Goal: Task Accomplishment & Management: Complete application form

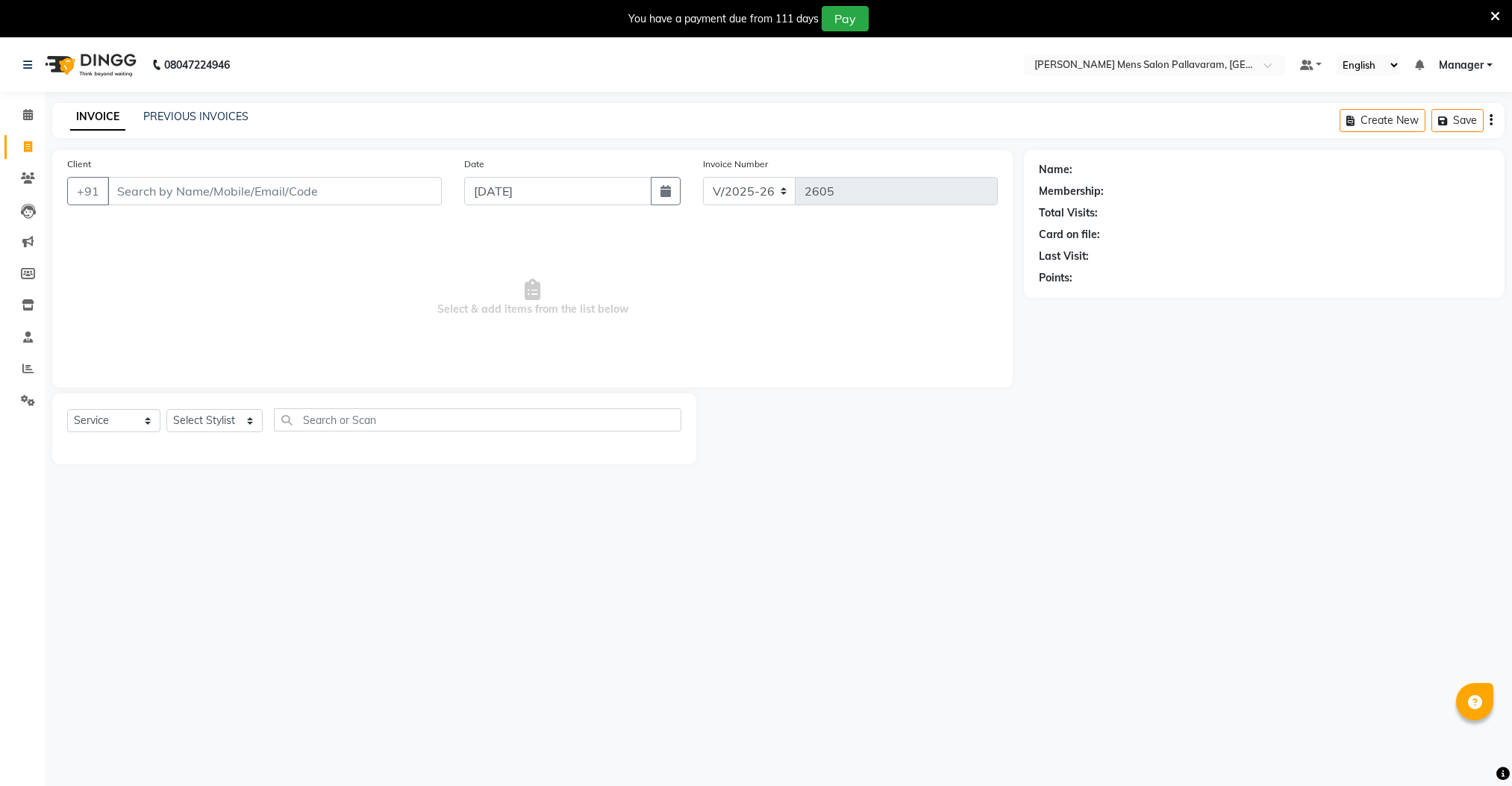
select select "8211"
select select "service"
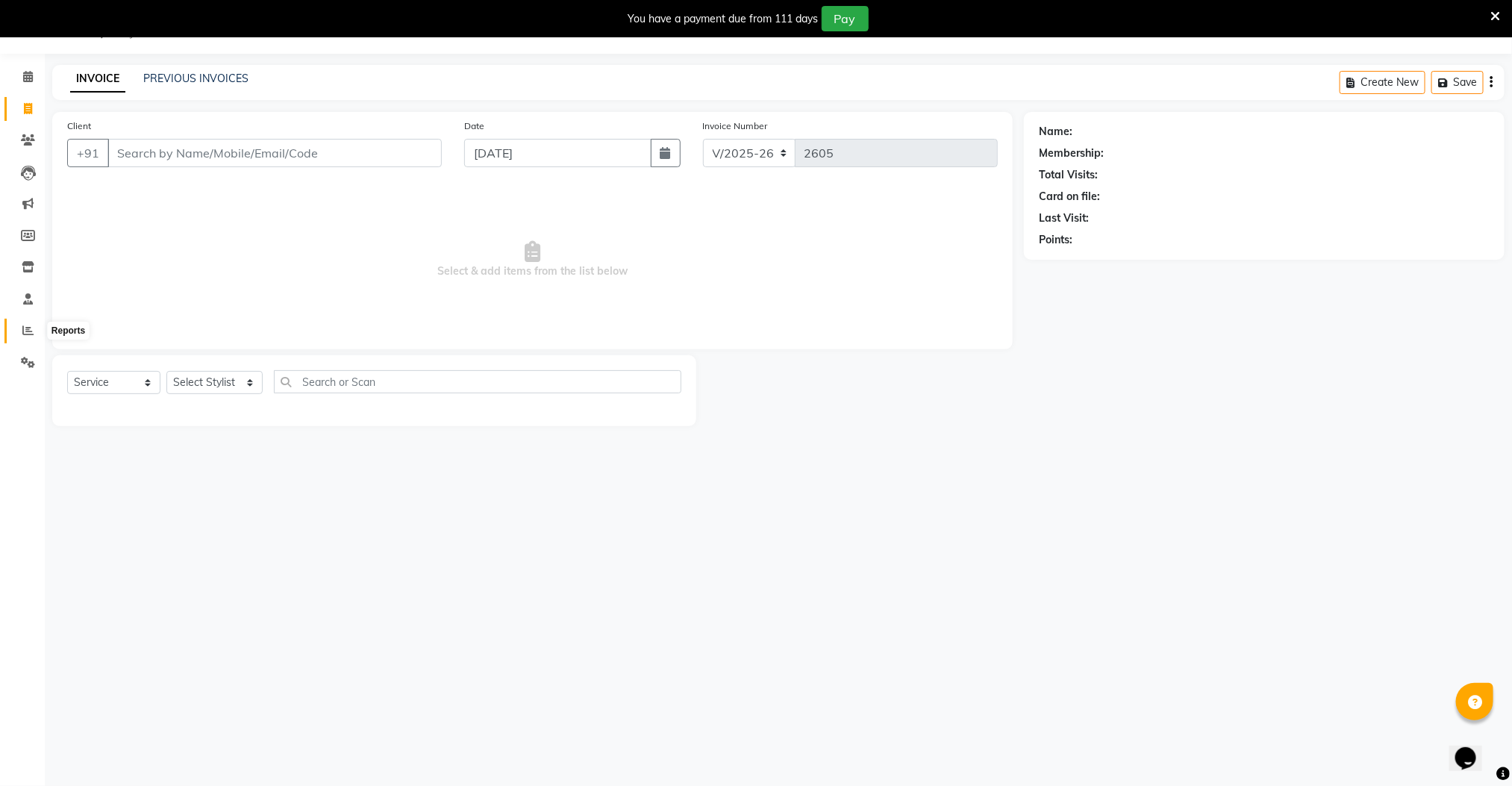
click at [20, 330] on span at bounding box center [28, 331] width 26 height 18
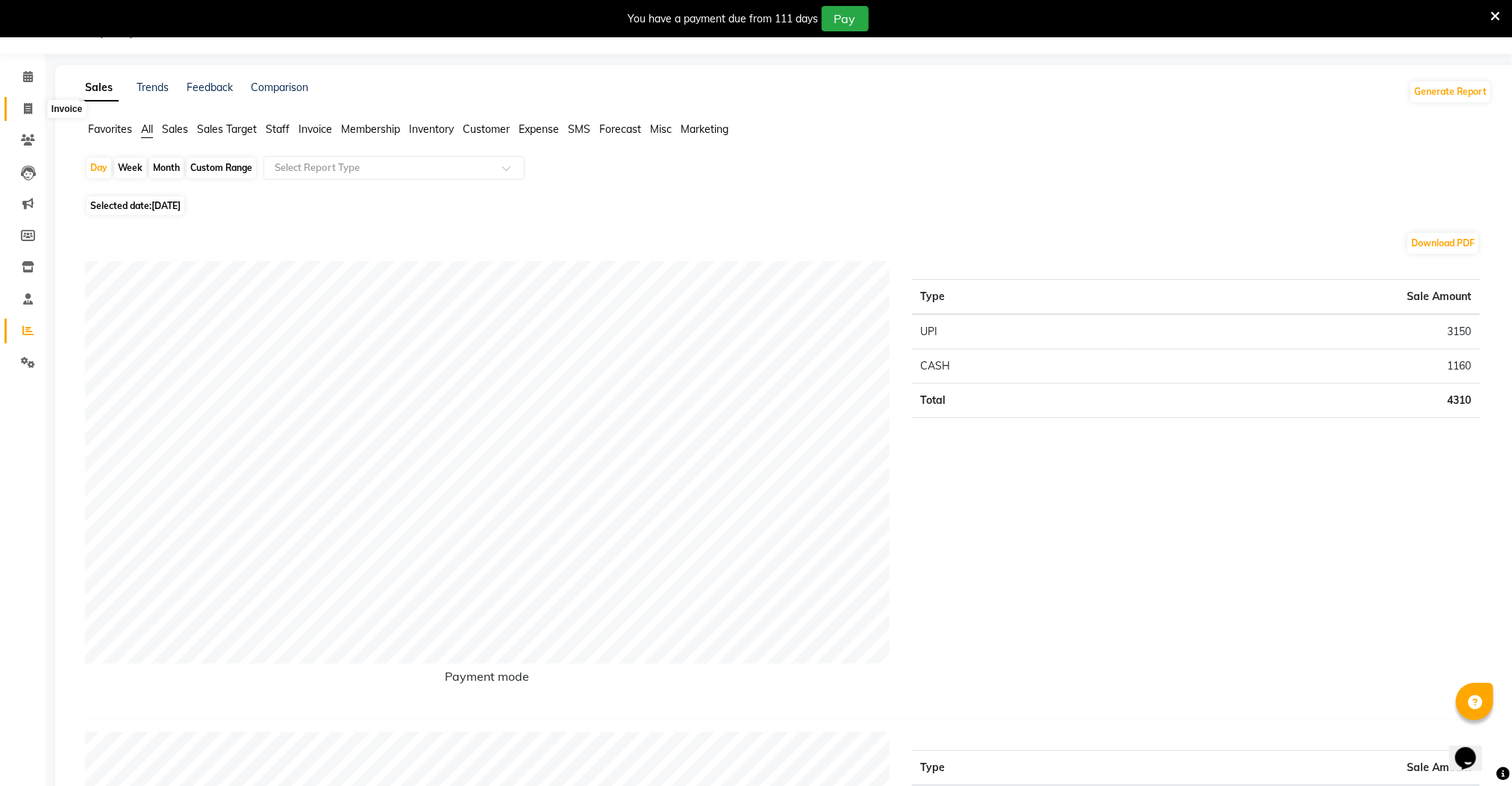
click at [20, 108] on span at bounding box center [28, 110] width 26 height 18
select select "8211"
select select "service"
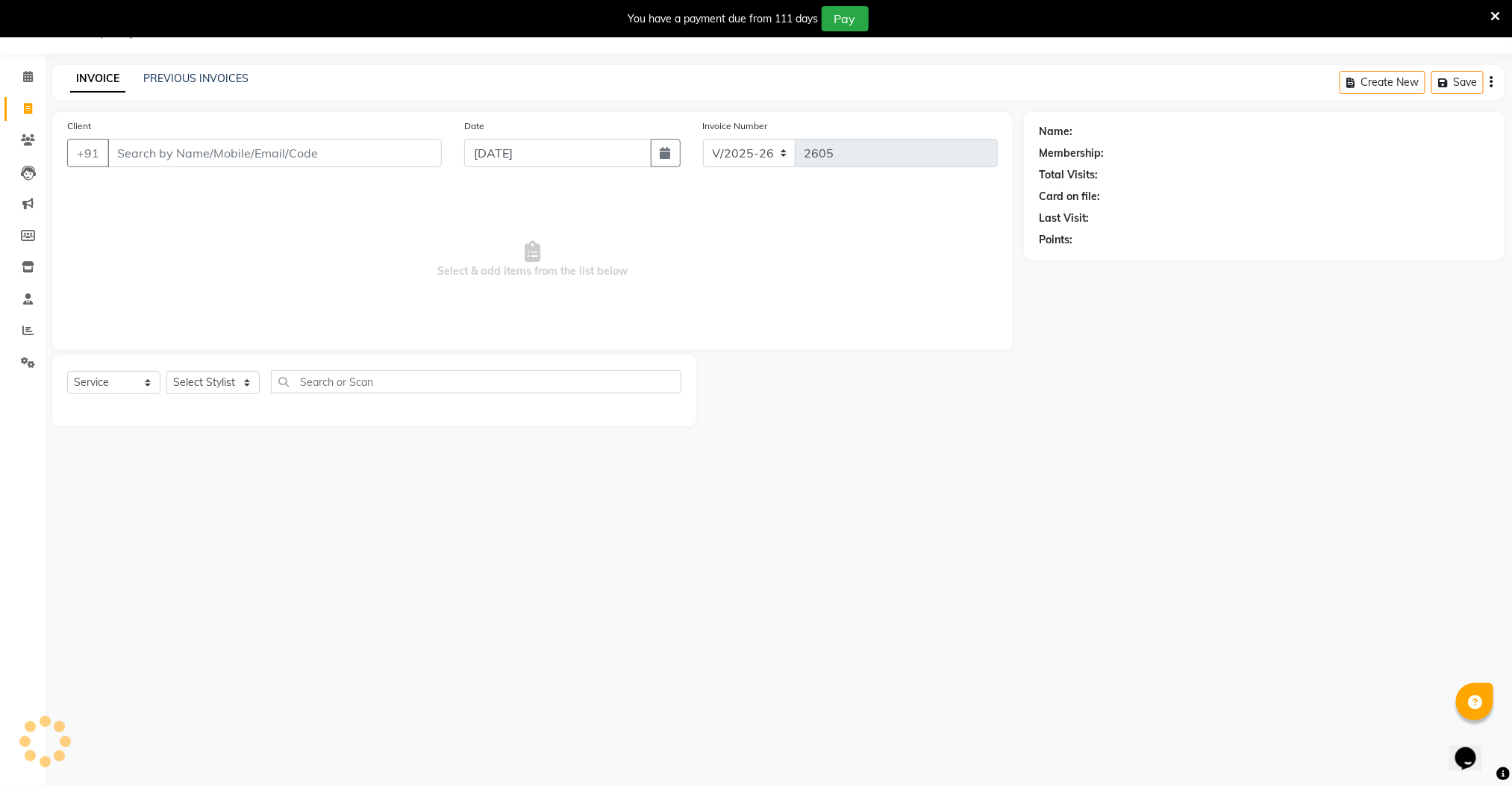
click at [180, 71] on div "PREVIOUS INVOICES" at bounding box center [196, 79] width 105 height 16
click at [191, 82] on link "PREVIOUS INVOICES" at bounding box center [196, 78] width 105 height 13
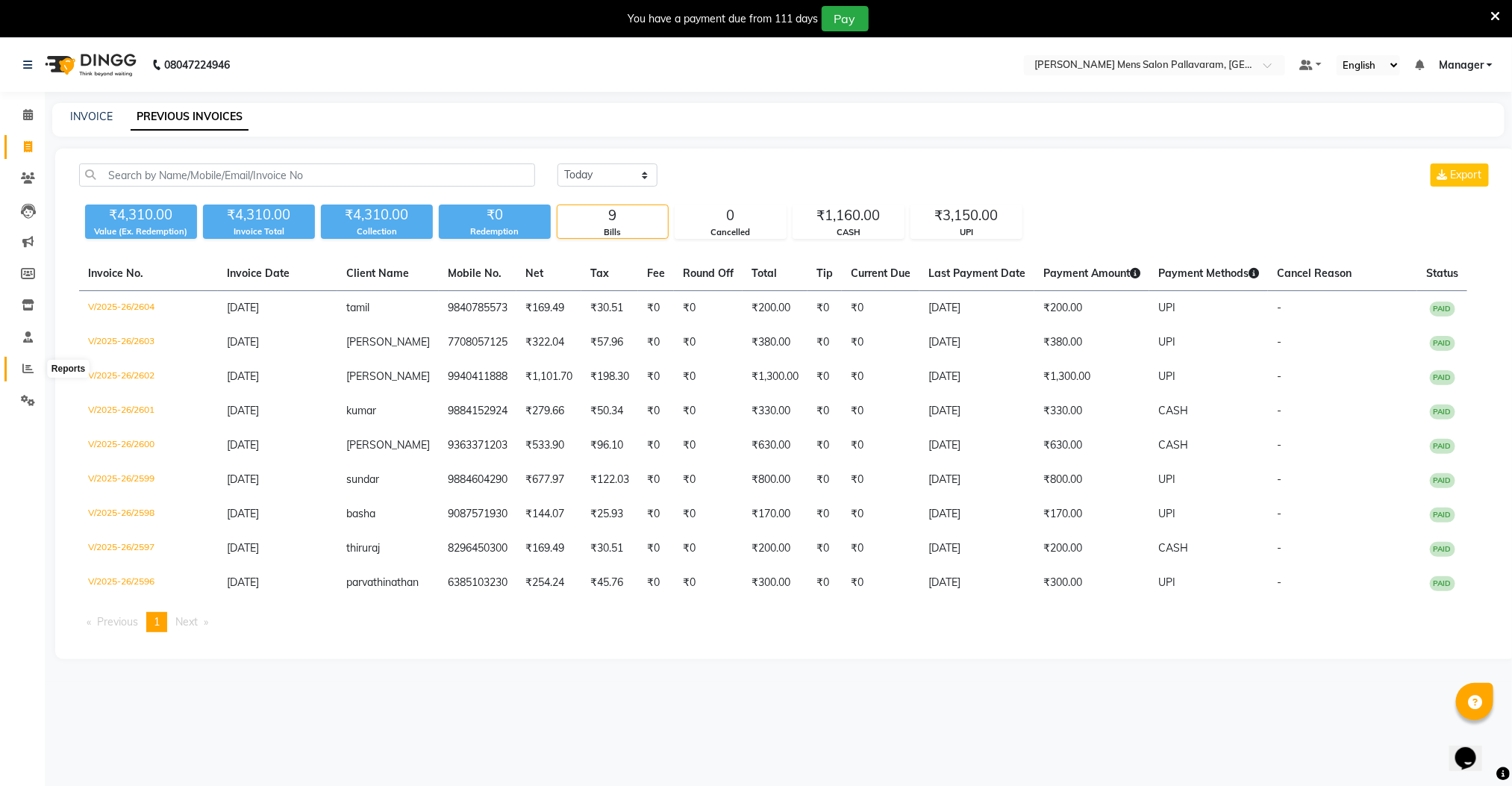
click at [27, 368] on icon at bounding box center [27, 368] width 11 height 11
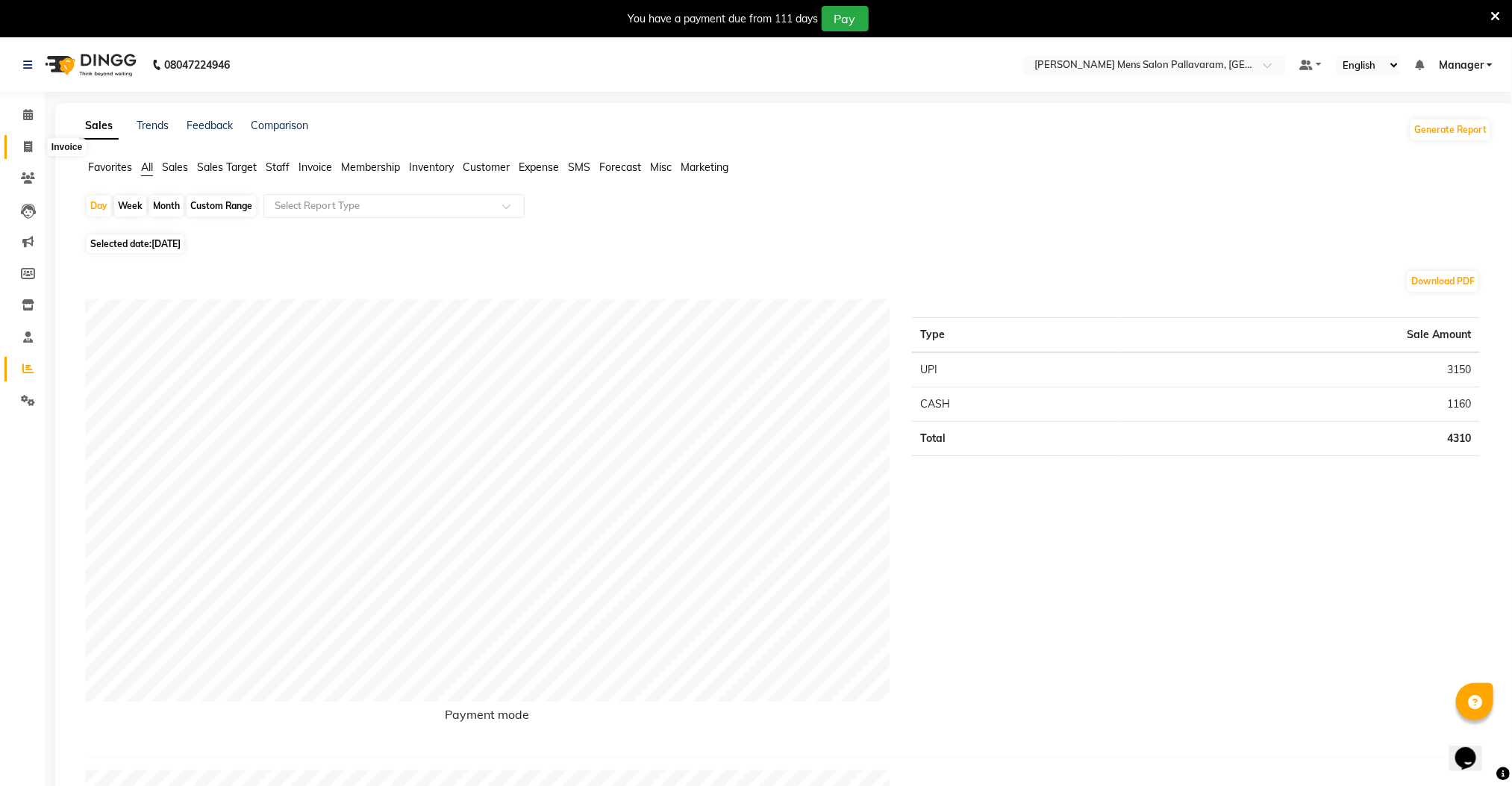
click at [21, 144] on span at bounding box center [28, 148] width 26 height 18
select select "service"
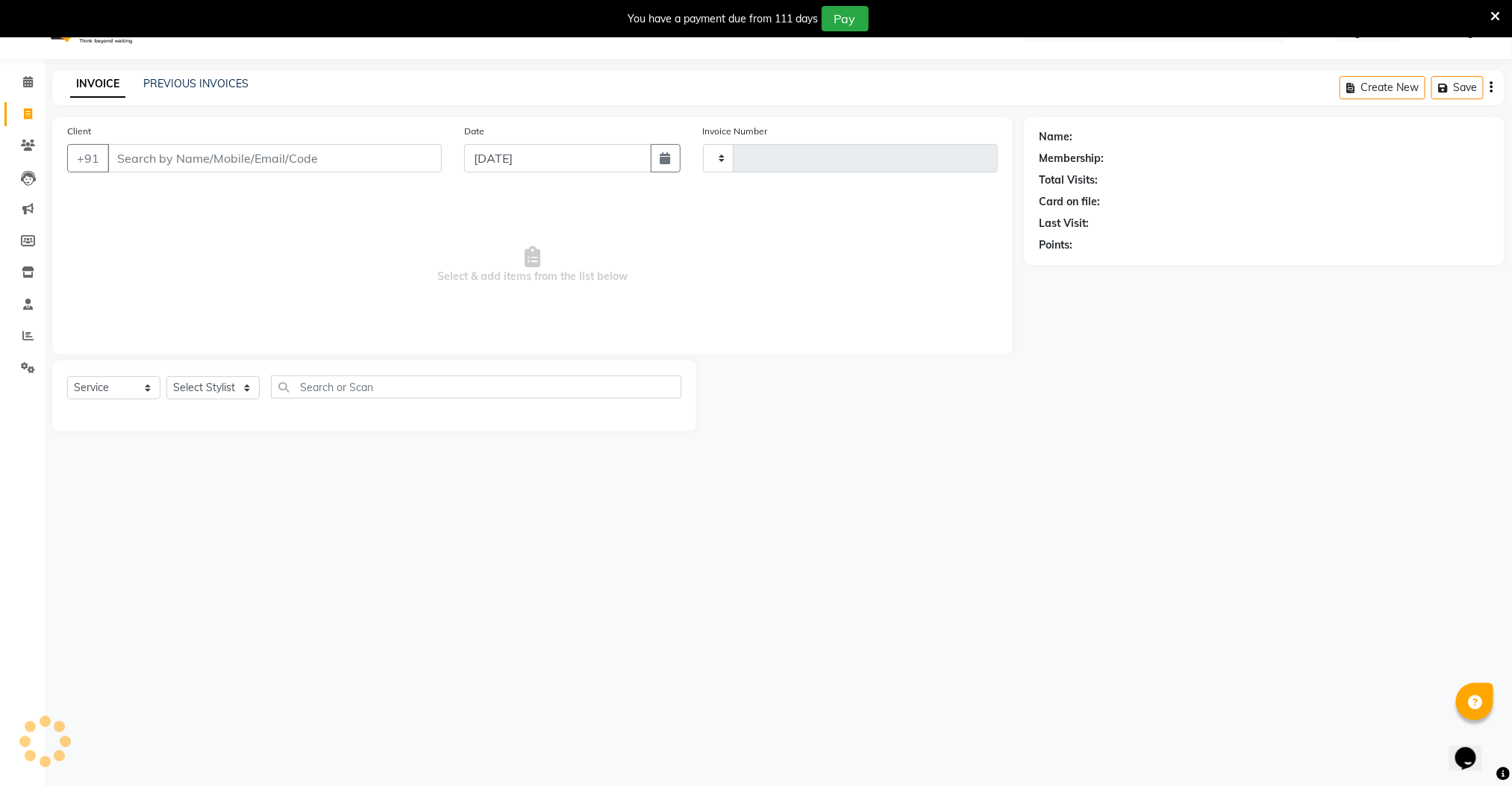
type input "2605"
select select "8211"
click at [21, 146] on span at bounding box center [28, 141] width 26 height 18
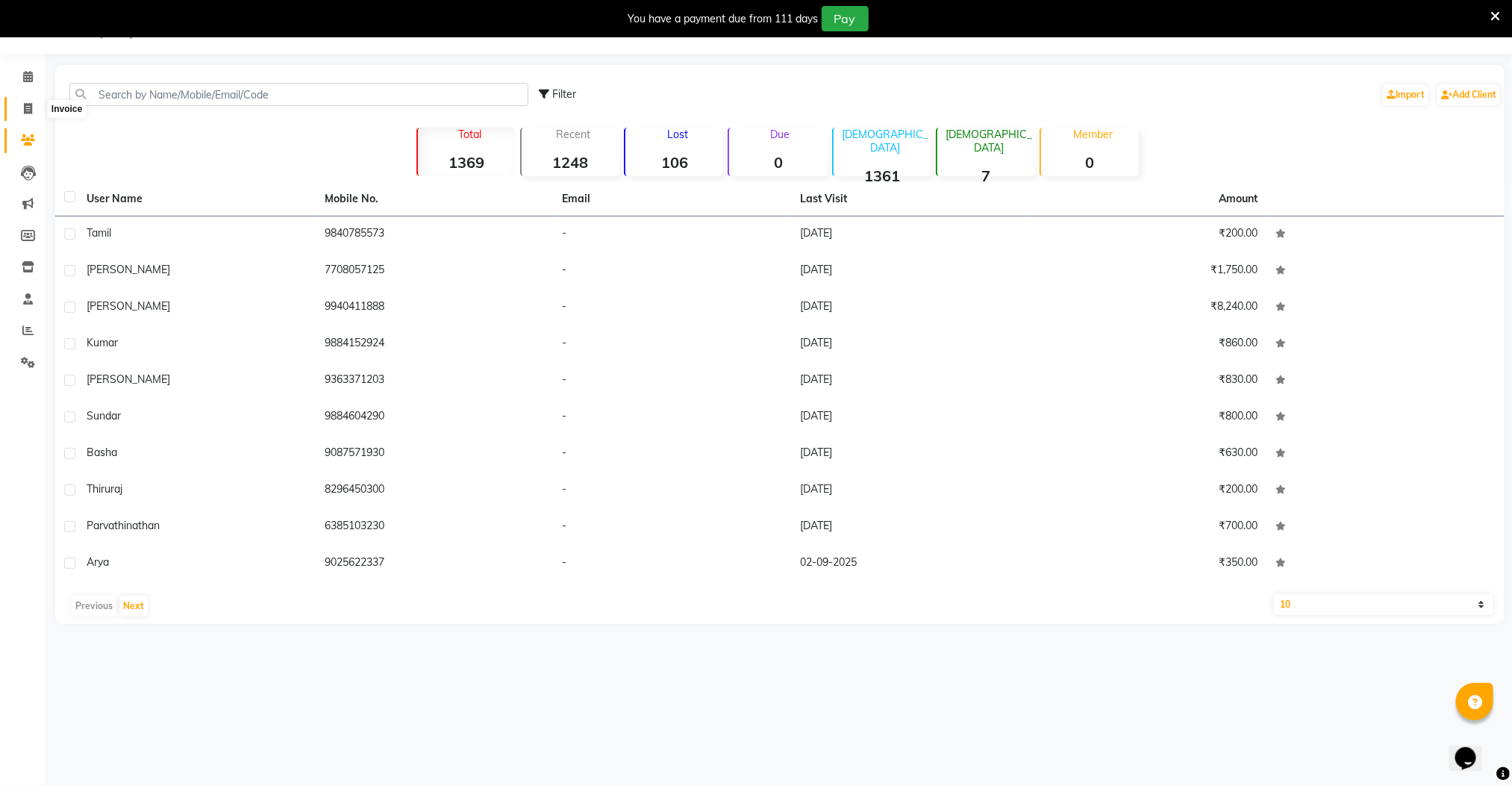
drag, startPoint x: 27, startPoint y: 108, endPoint x: 76, endPoint y: 121, distance: 50.7
click at [29, 108] on icon at bounding box center [27, 108] width 8 height 11
select select "8211"
select select "service"
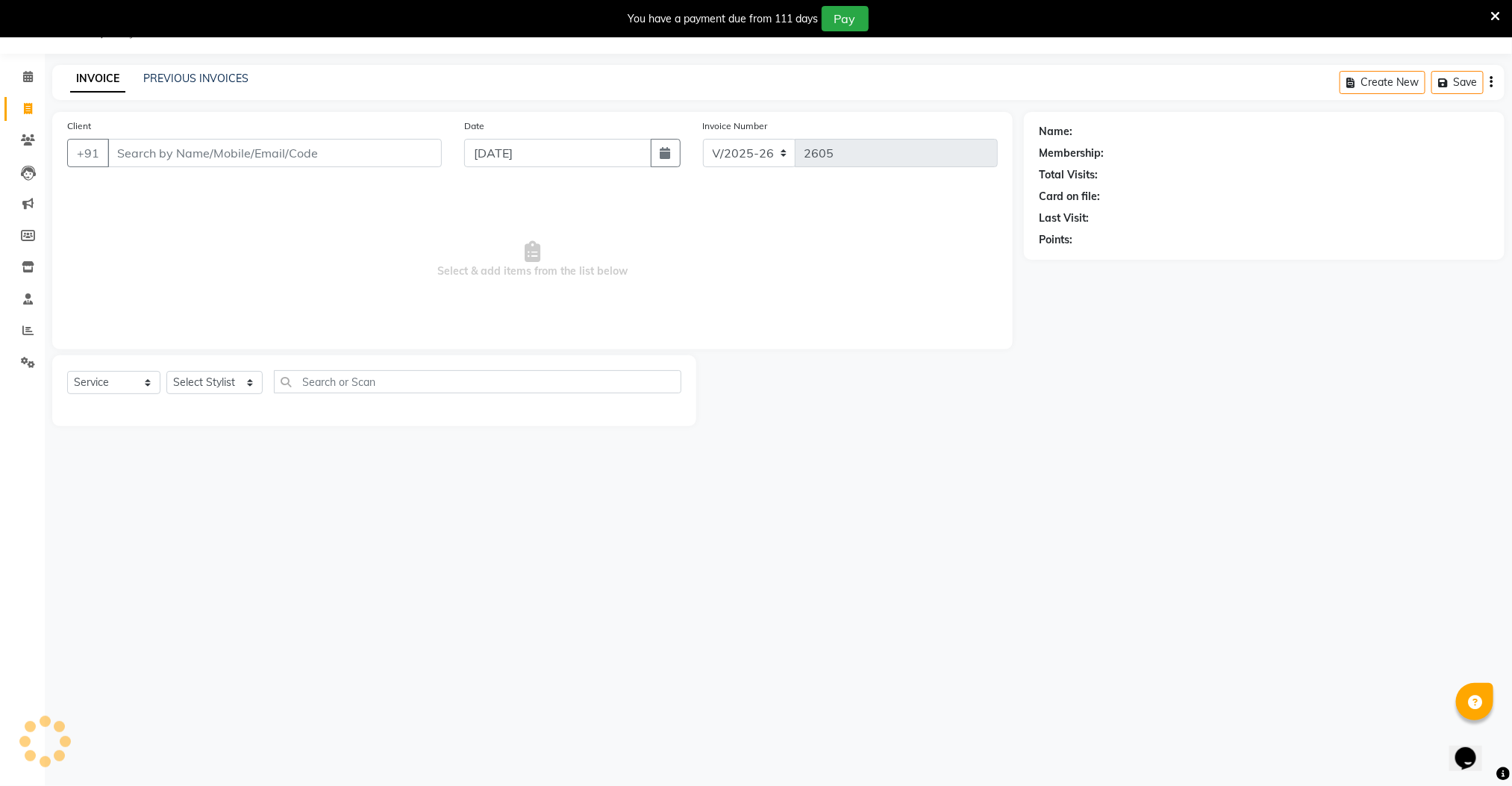
click at [137, 148] on input "Client" at bounding box center [274, 153] width 335 height 28
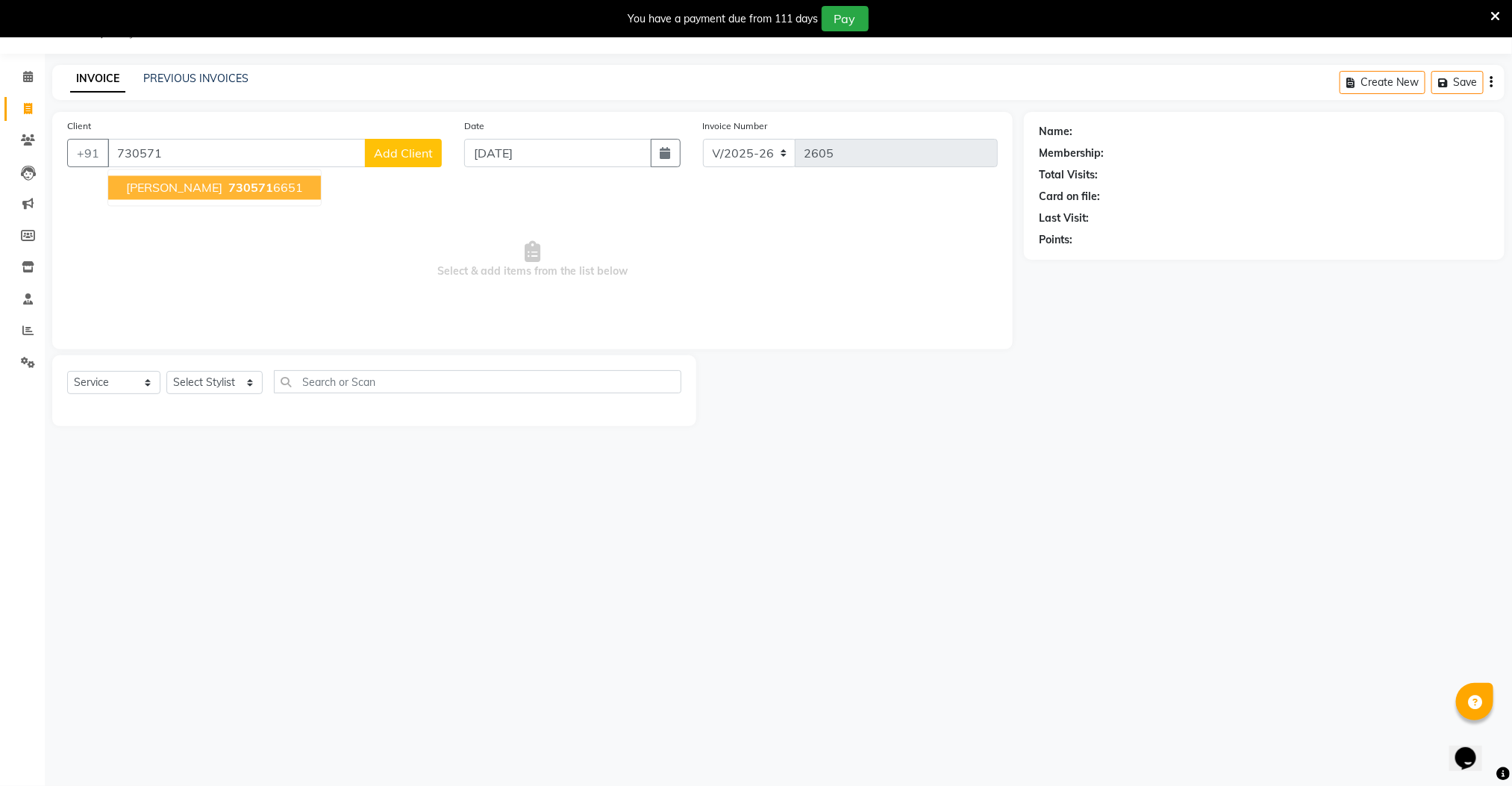
click at [228, 186] on span "730571" at bounding box center [250, 188] width 45 height 15
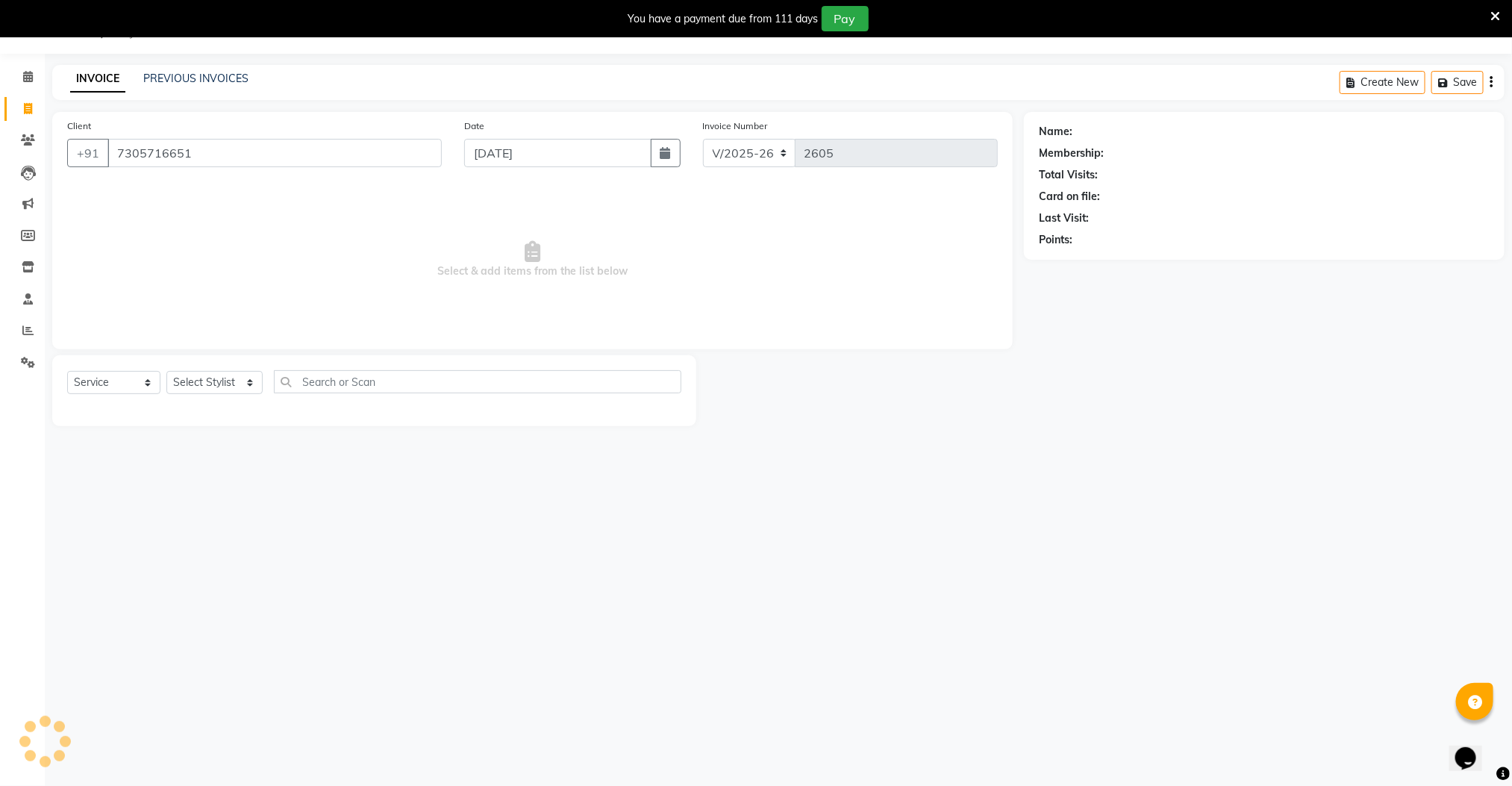
type input "7305716651"
click at [221, 379] on select "Select Stylist Manager [PERSON_NAME] [PERSON_NAME] [PERSON_NAME]" at bounding box center [214, 382] width 97 height 23
select select "89182"
click at [166, 371] on select "Select Stylist Manager [PERSON_NAME] [PERSON_NAME] [PERSON_NAME]" at bounding box center [214, 382] width 97 height 23
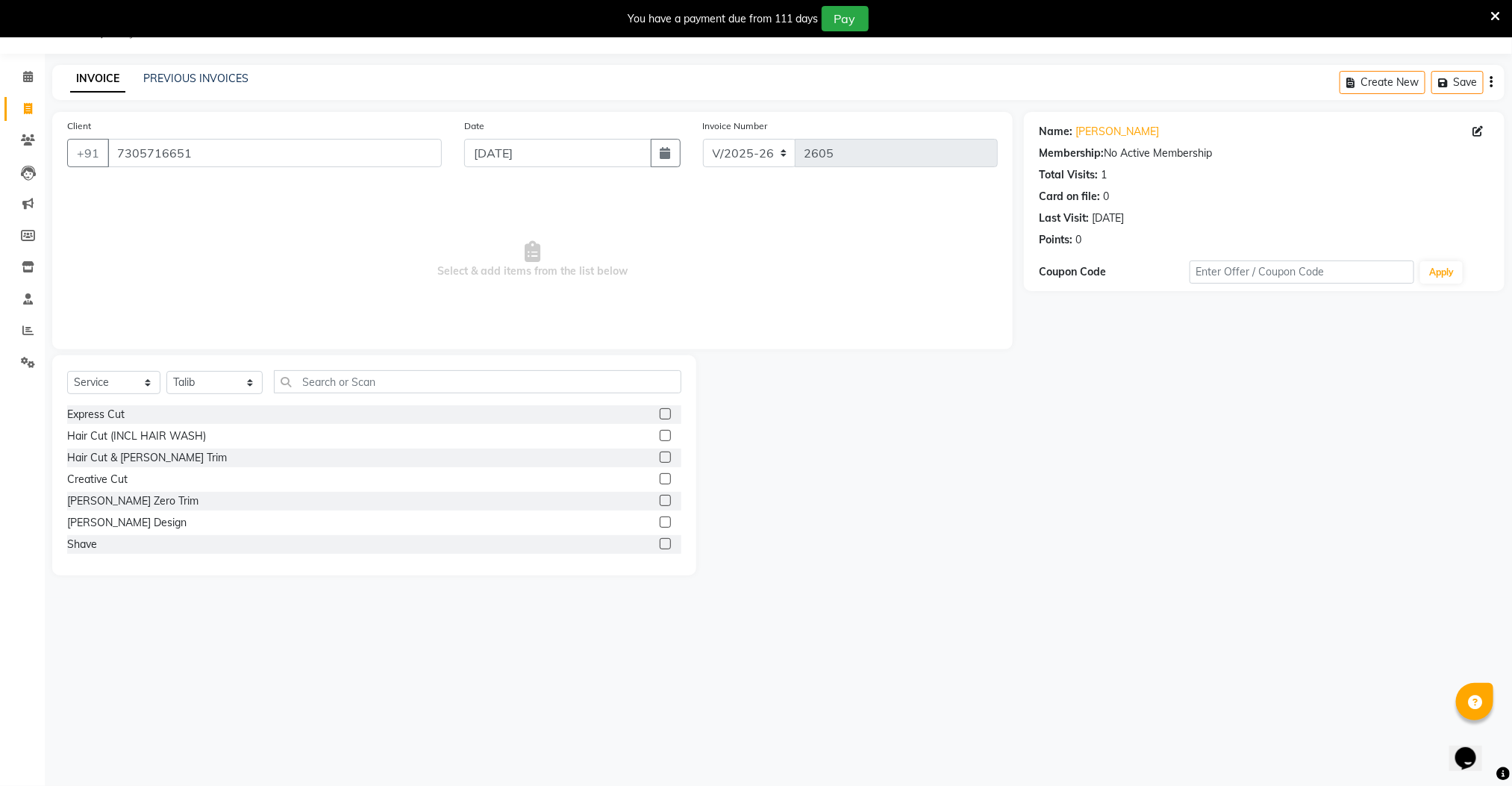
click at [659, 451] on label at bounding box center [665, 457] width 11 height 11
click at [659, 453] on input "checkbox" at bounding box center [664, 458] width 10 height 10
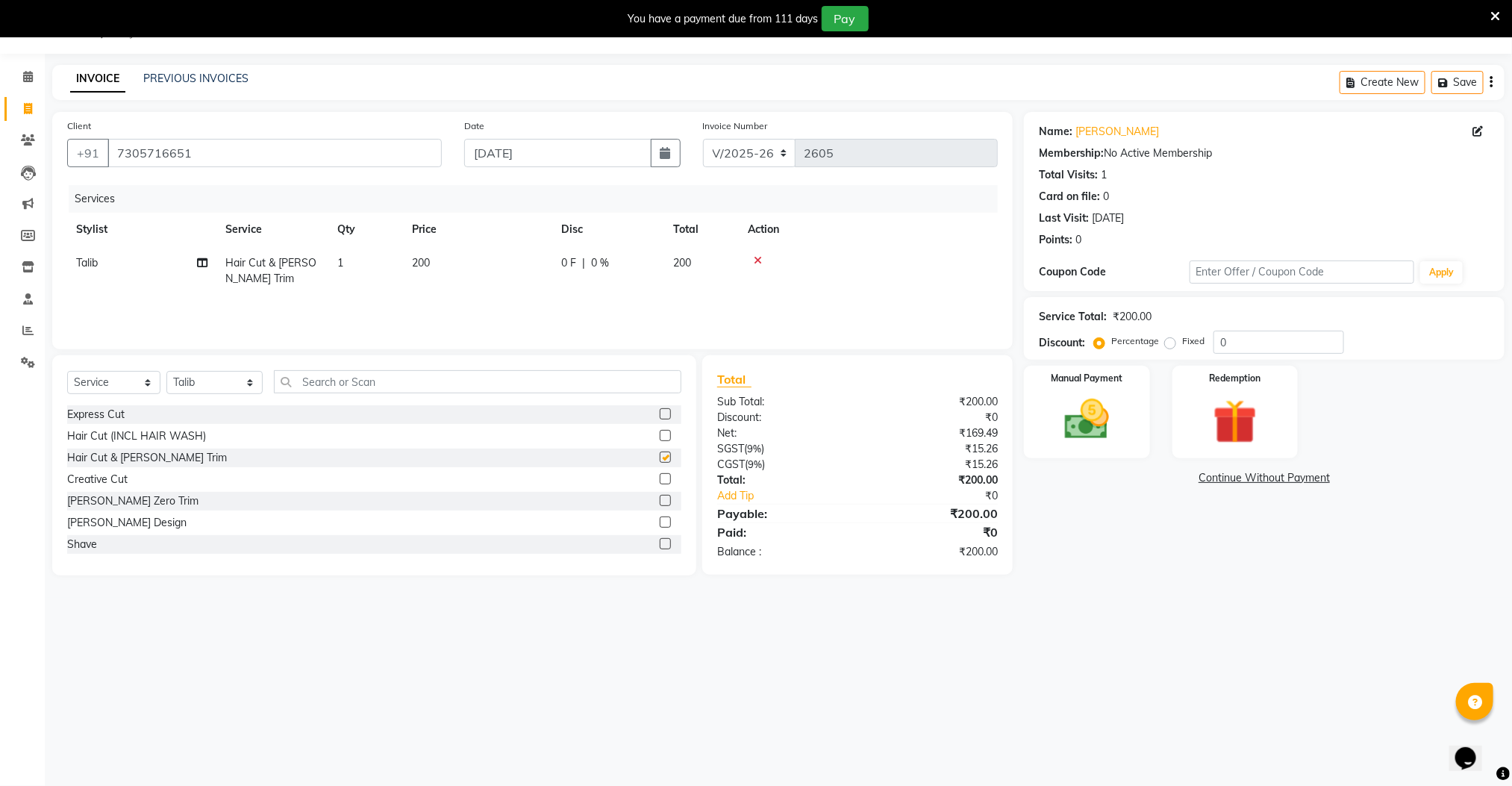
checkbox input "false"
click at [226, 381] on select "Select Stylist Manager [PERSON_NAME] [PERSON_NAME] [PERSON_NAME]" at bounding box center [214, 382] width 97 height 23
select select "78843"
click at [166, 371] on select "Select Stylist Manager [PERSON_NAME] [PERSON_NAME] [PERSON_NAME]" at bounding box center [214, 382] width 97 height 23
click at [659, 519] on label at bounding box center [665, 522] width 11 height 11
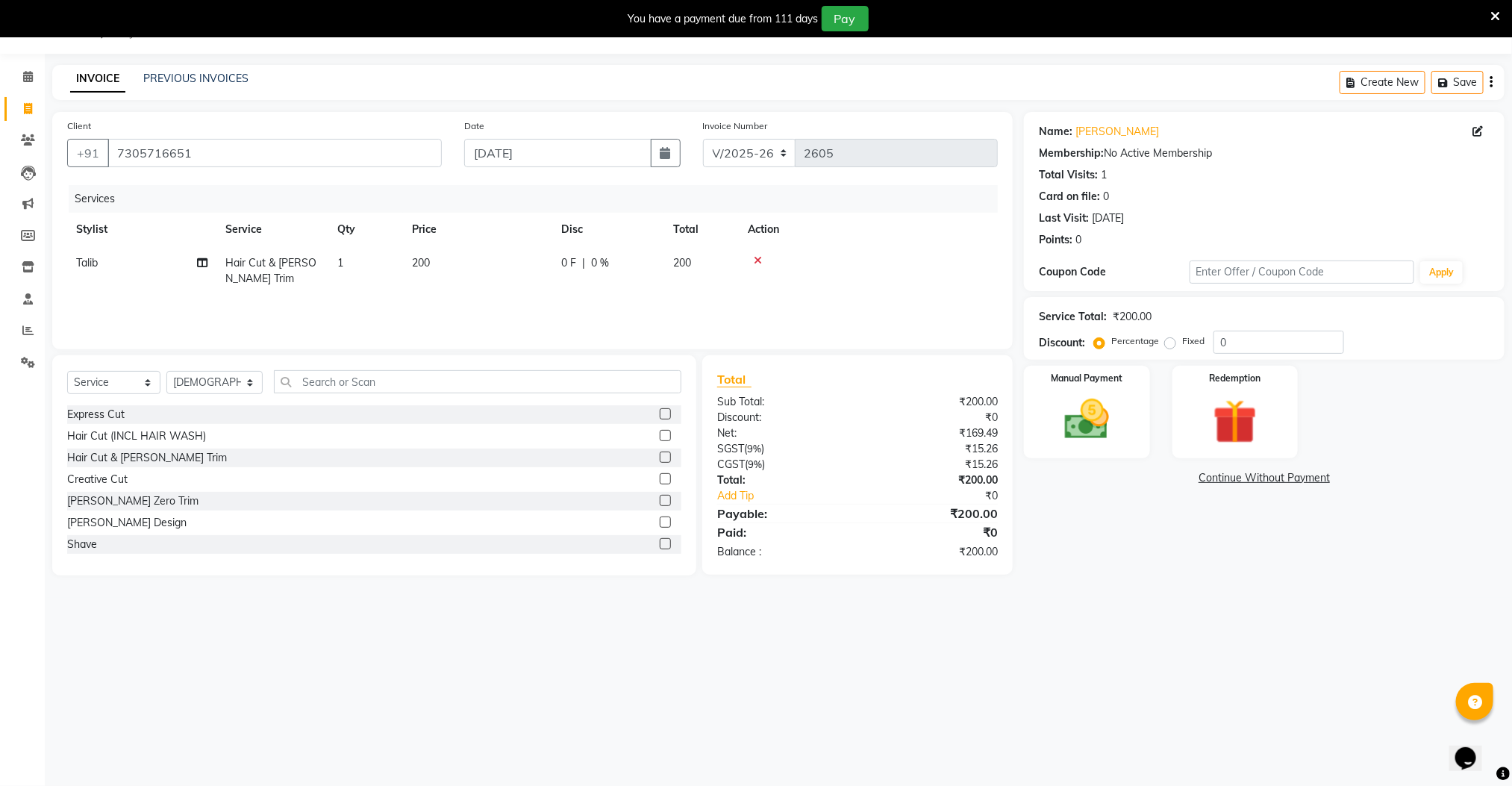
click at [659, 519] on input "checkbox" at bounding box center [664, 523] width 10 height 10
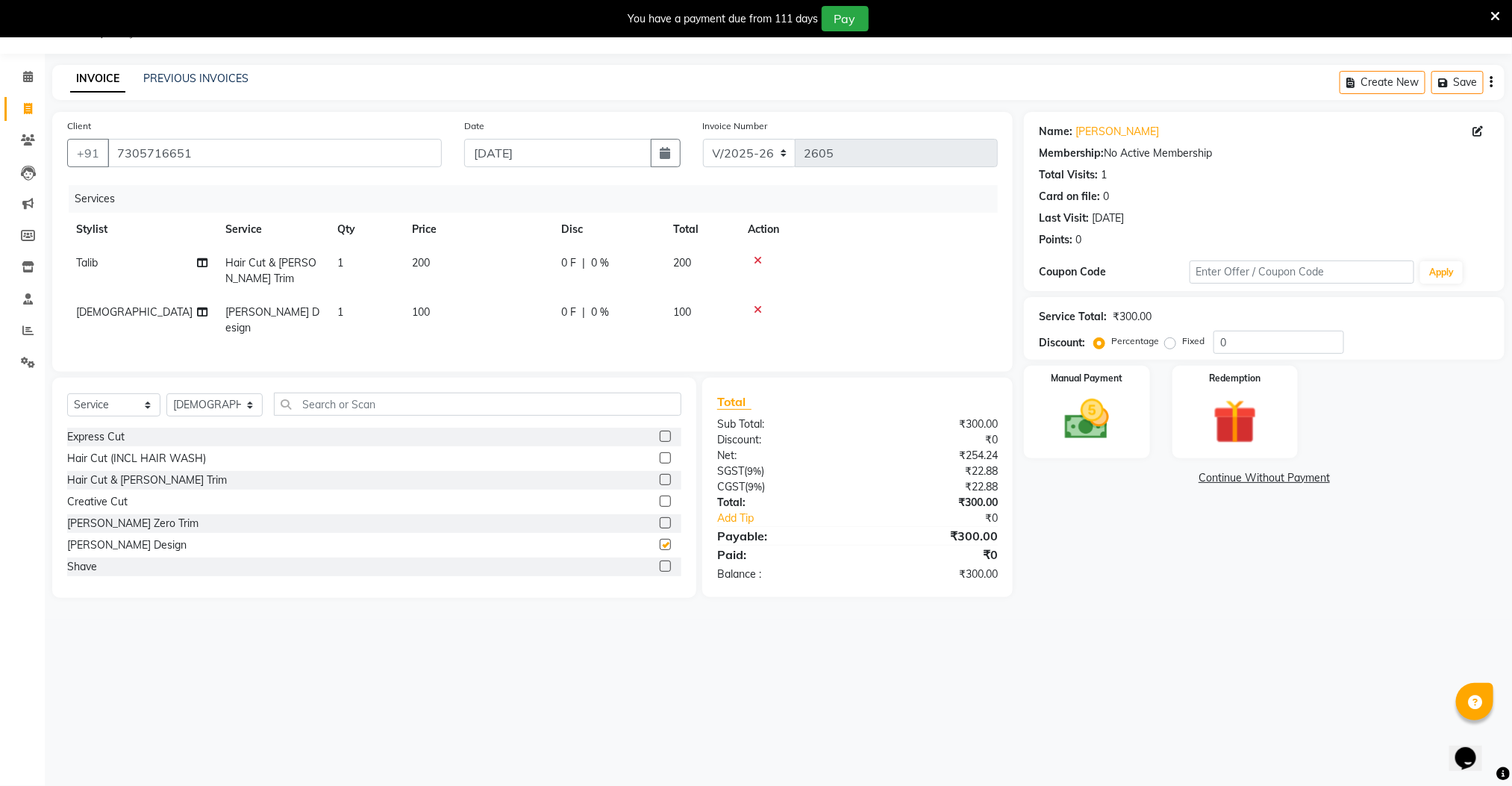
checkbox input "false"
click at [659, 524] on label at bounding box center [665, 523] width 11 height 11
click at [659, 524] on input "checkbox" at bounding box center [664, 523] width 10 height 10
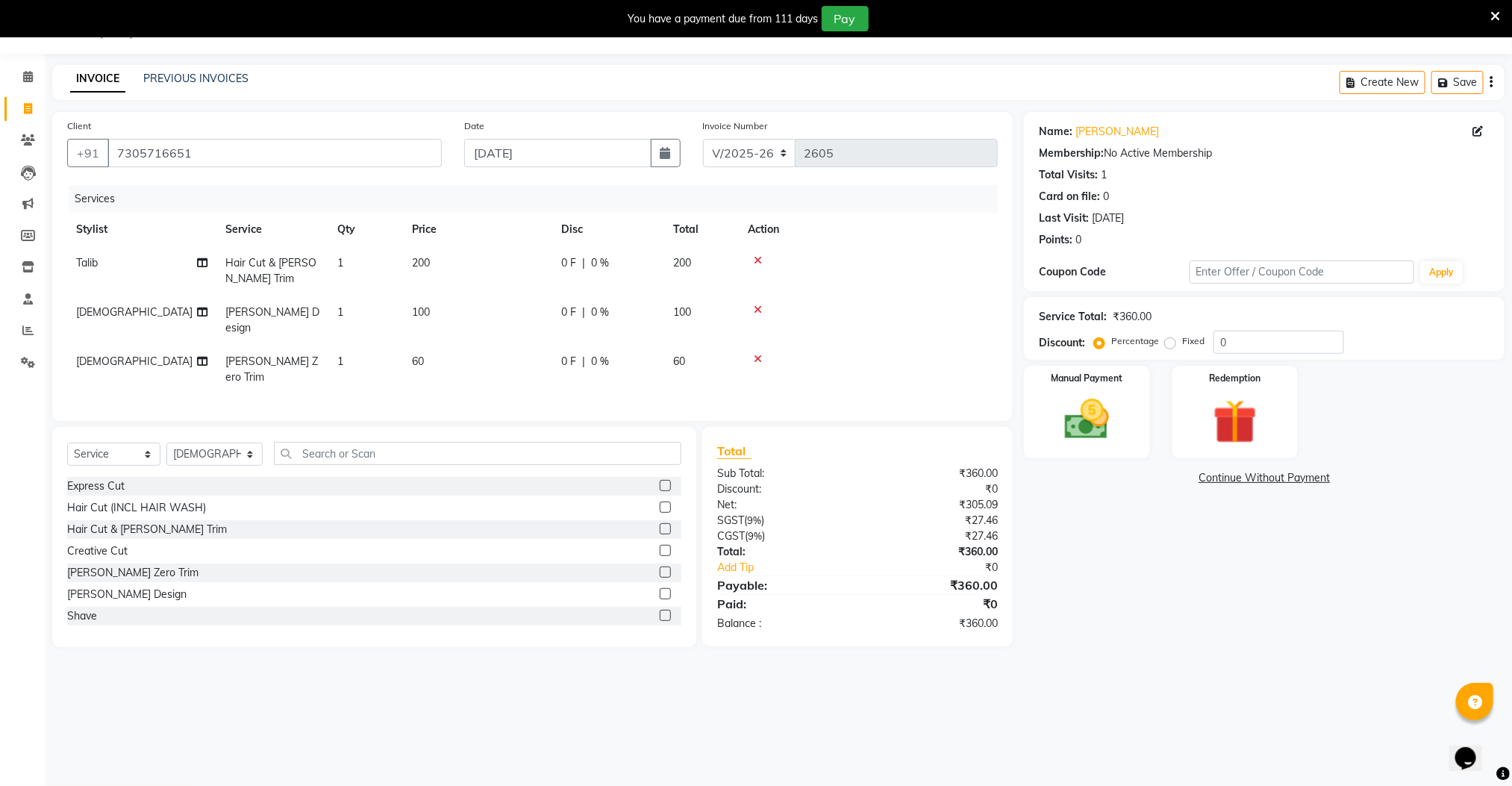
click at [659, 566] on label at bounding box center [665, 572] width 11 height 11
click at [659, 568] on input "checkbox" at bounding box center [664, 573] width 10 height 10
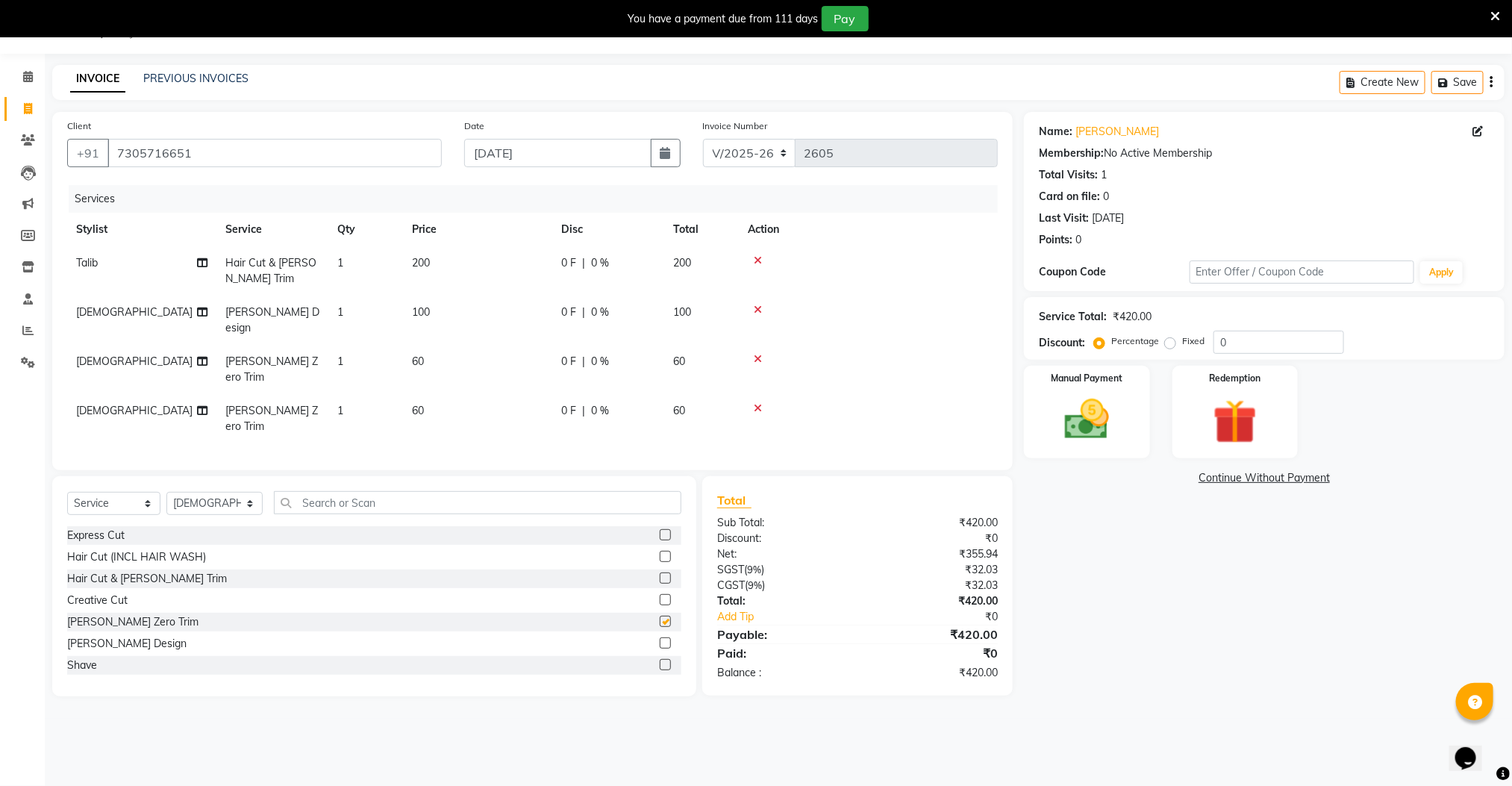
checkbox input "false"
click at [1089, 430] on img at bounding box center [1086, 420] width 75 height 53
click at [1174, 480] on span "CASH" at bounding box center [1177, 479] width 32 height 18
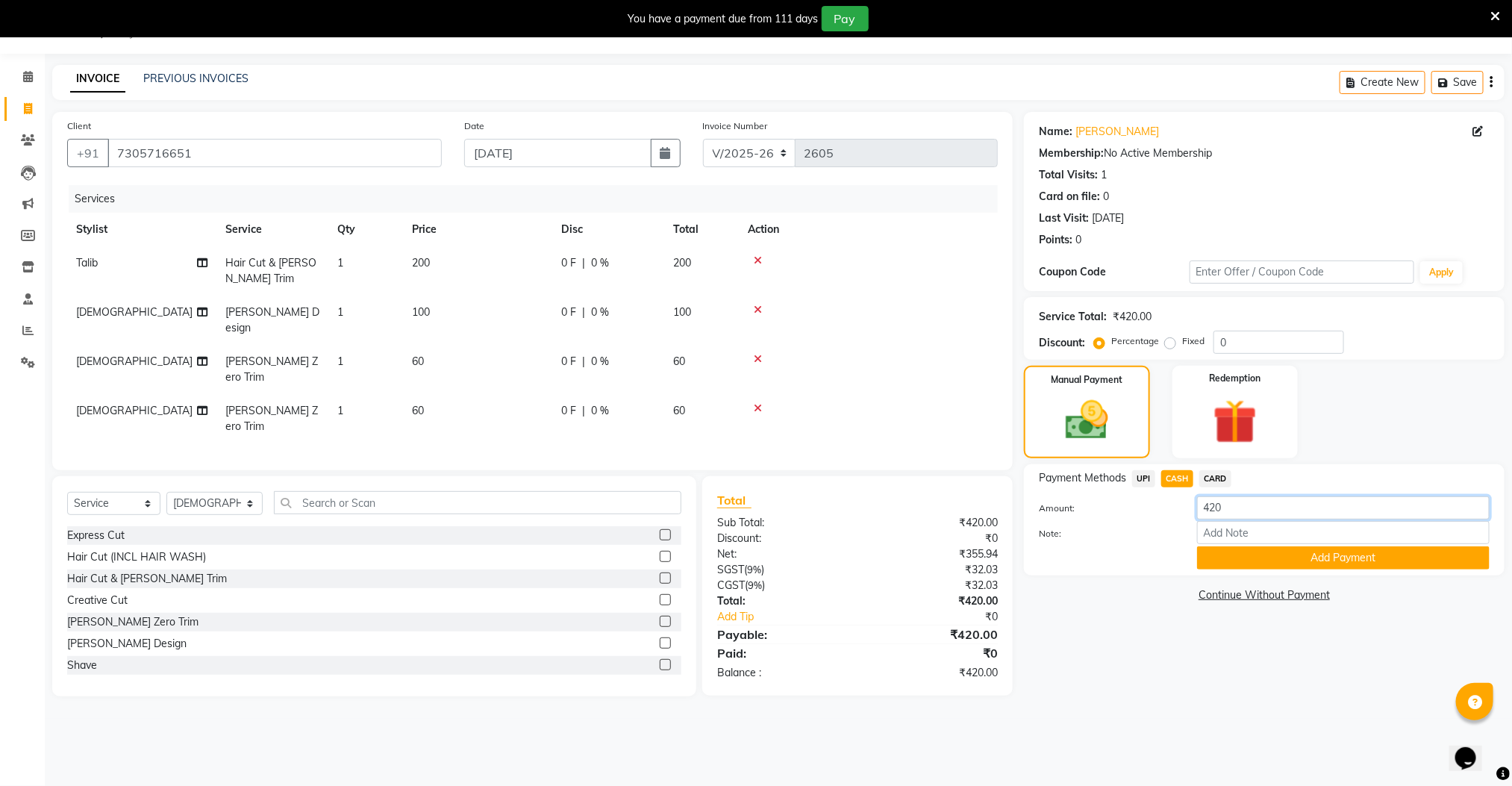
drag, startPoint x: 1236, startPoint y: 507, endPoint x: 1171, endPoint y: 507, distance: 65.0
click at [1171, 507] on div "Amount: 420" at bounding box center [1264, 508] width 473 height 25
type input "120"
drag, startPoint x: 1258, startPoint y: 562, endPoint x: 1225, endPoint y: 549, distance: 35.5
click at [1256, 560] on button "Add Payment" at bounding box center [1343, 558] width 292 height 23
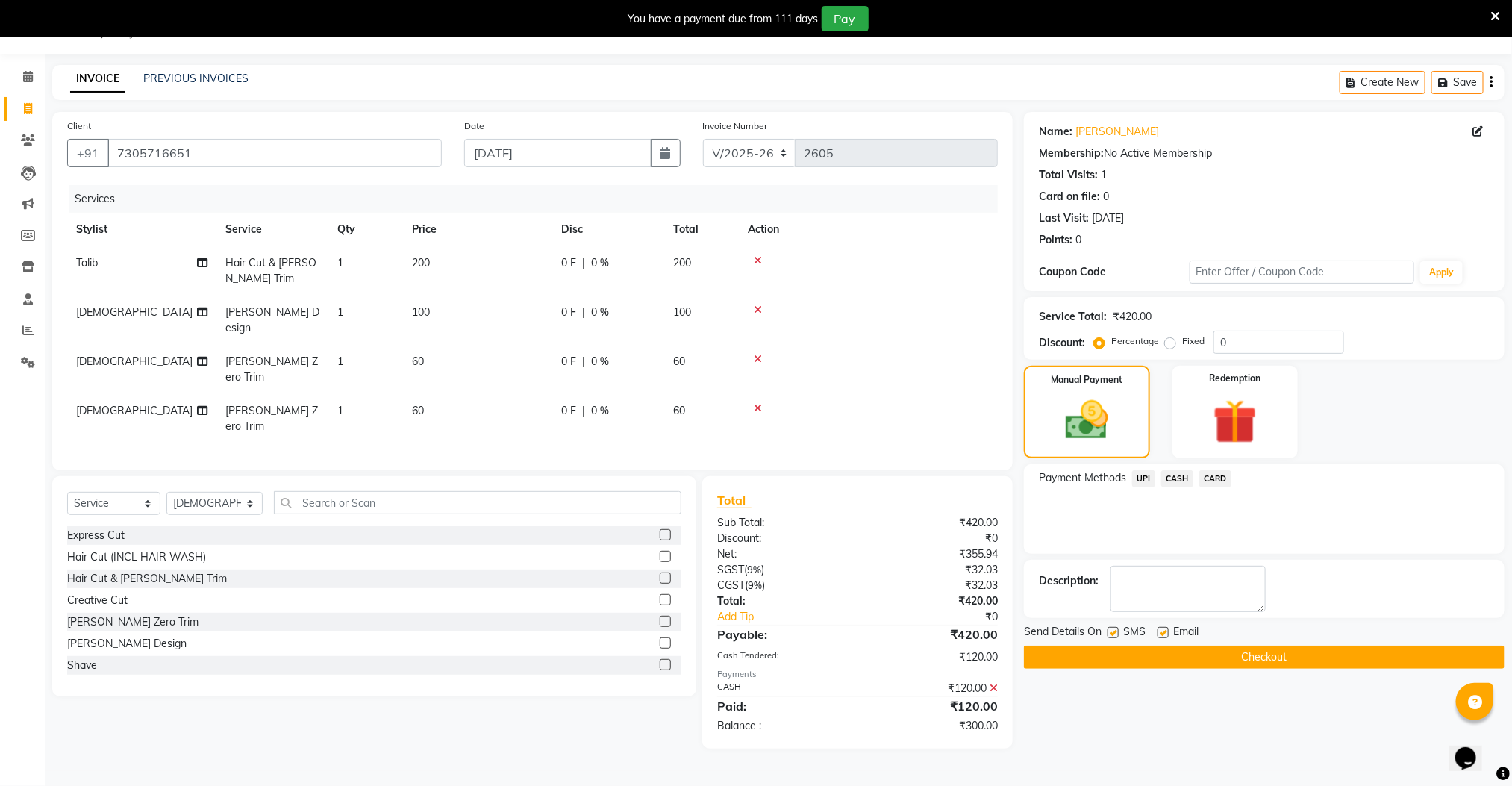
click at [1140, 478] on span "UPI" at bounding box center [1143, 479] width 23 height 18
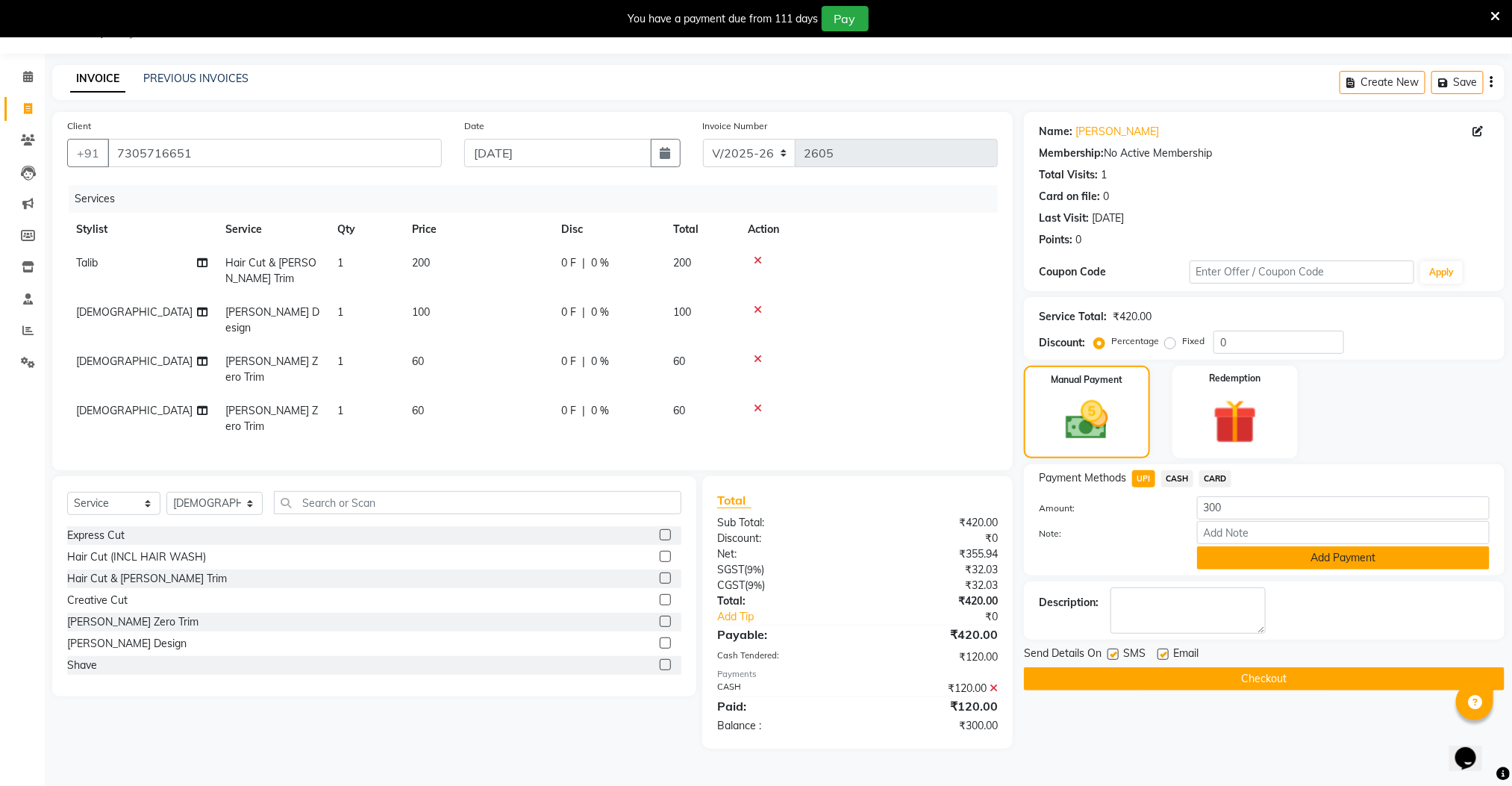
click at [1225, 562] on button "Add Payment" at bounding box center [1343, 558] width 292 height 23
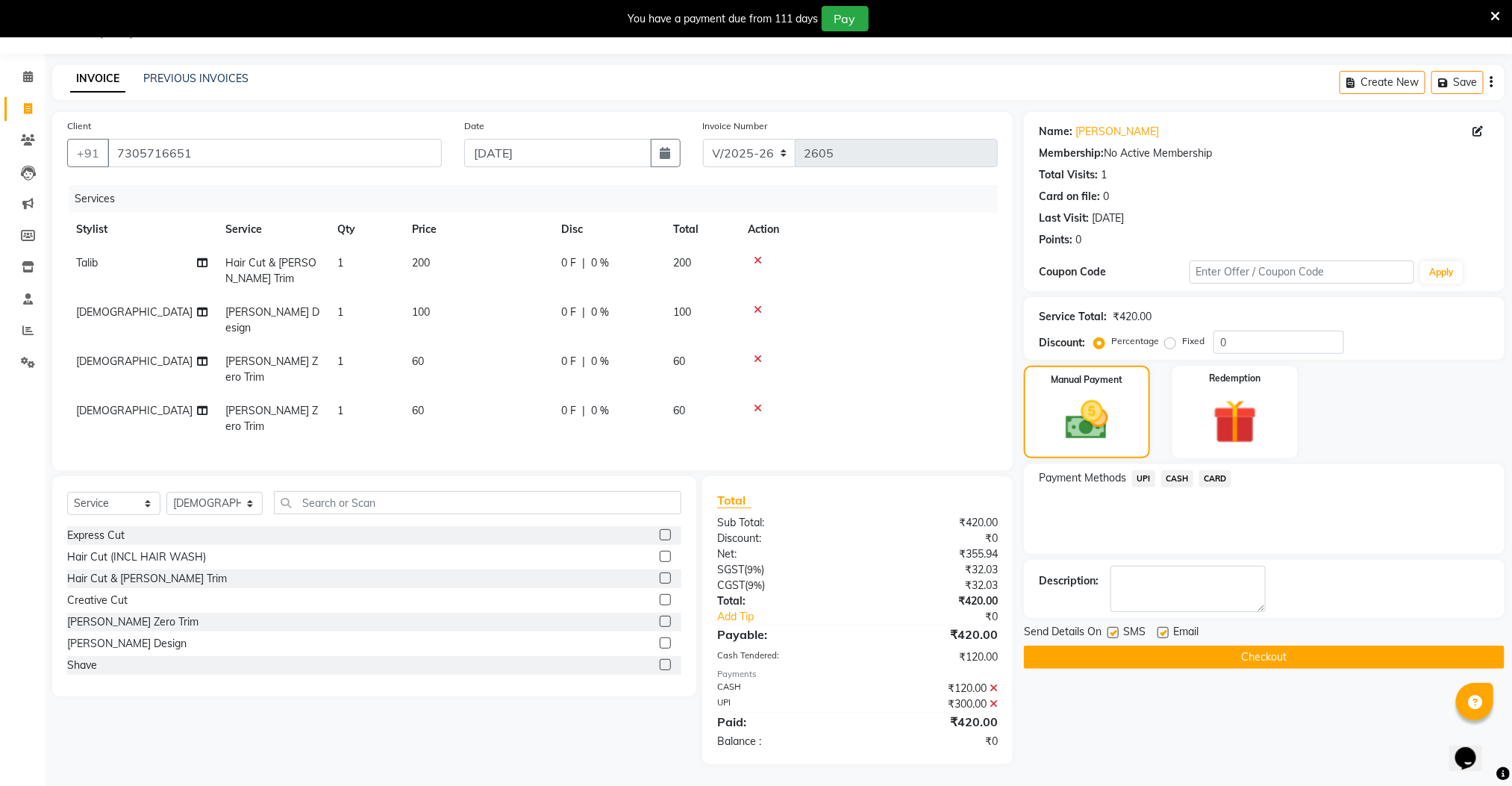
click at [1229, 663] on button "Checkout" at bounding box center [1264, 657] width 480 height 23
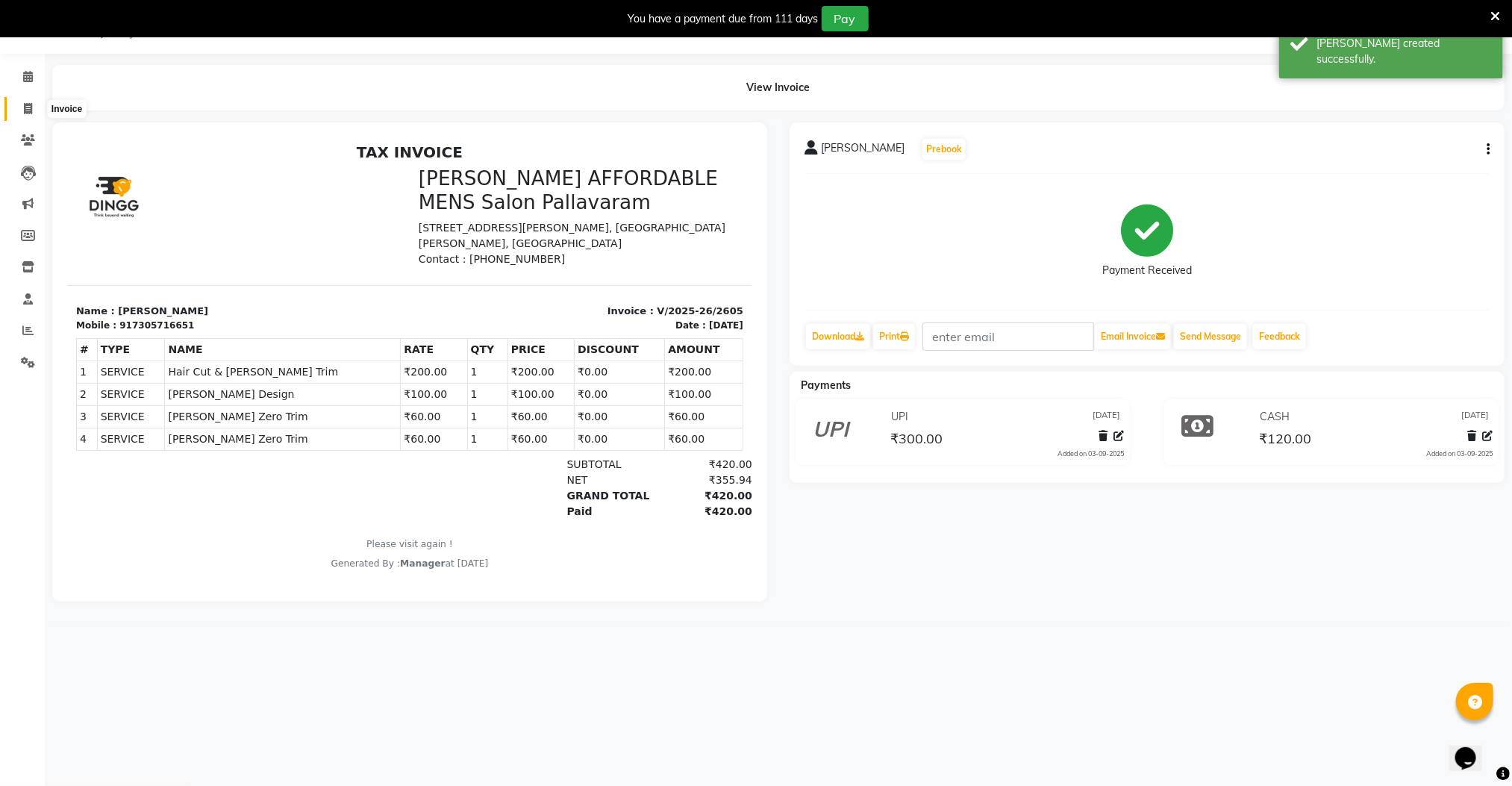
click at [20, 108] on span at bounding box center [28, 110] width 26 height 18
select select "8211"
select select "service"
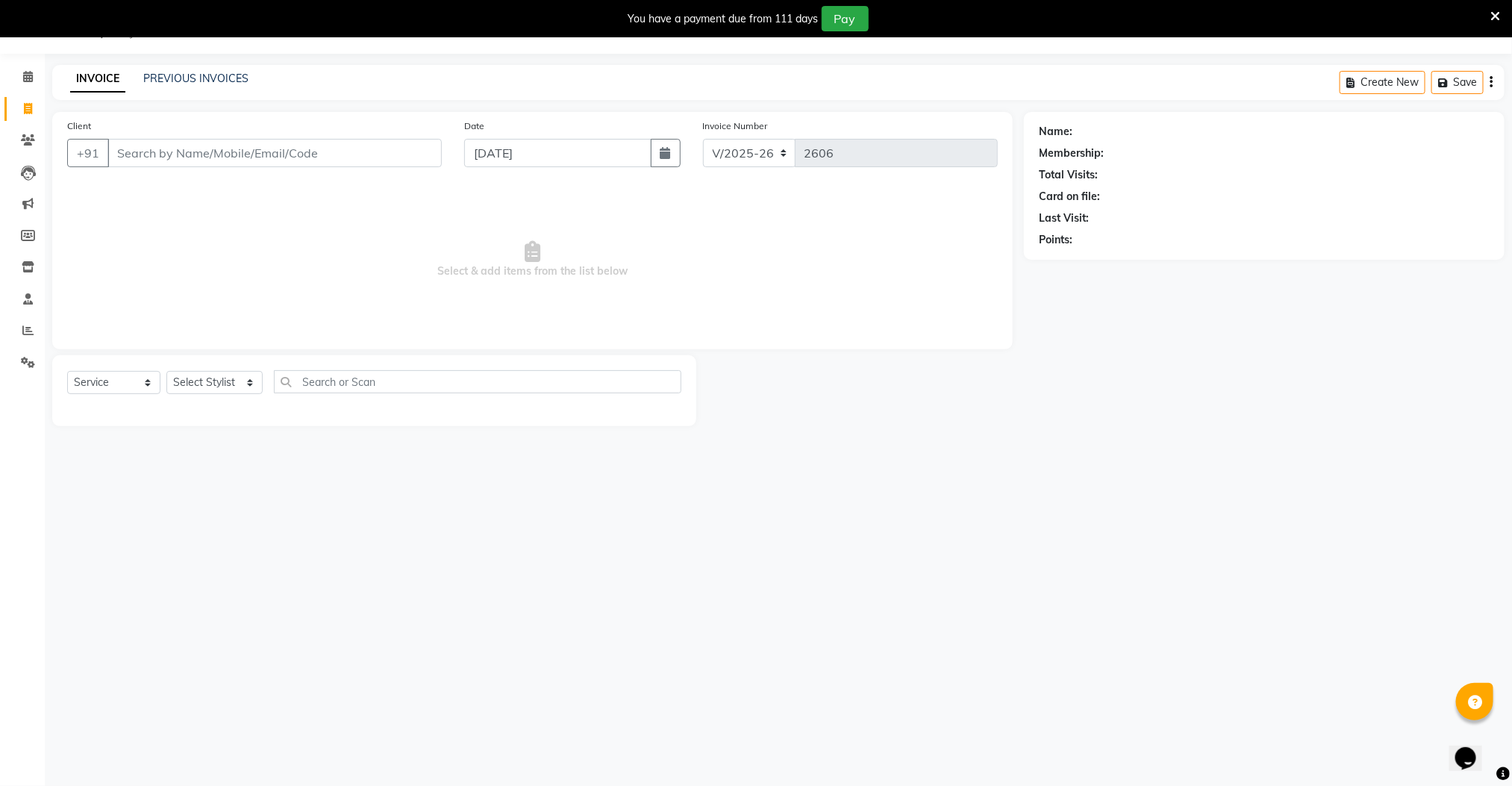
click at [144, 153] on input "Client" at bounding box center [274, 153] width 335 height 28
click at [173, 181] on span "RAMESH" at bounding box center [152, 188] width 51 height 15
type input "8667548501"
click at [204, 370] on div "Select Service Product Membership Package Voucher Prepaid Gift Card Select Styl…" at bounding box center [373, 387] width 614 height 35
click at [205, 379] on select "Select Stylist Manager [PERSON_NAME] [PERSON_NAME] [PERSON_NAME]" at bounding box center [214, 382] width 97 height 23
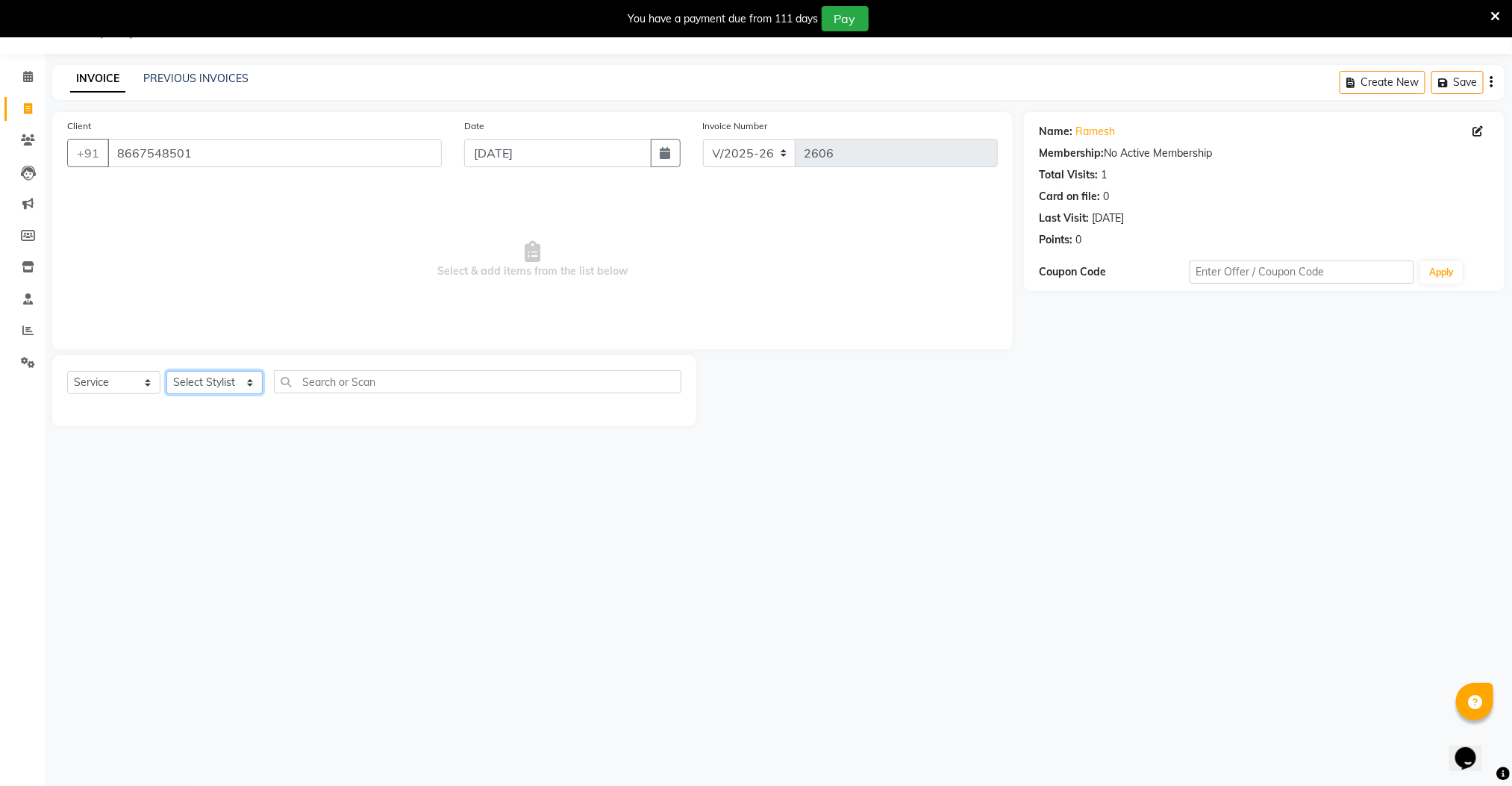
select select "78843"
click at [166, 371] on select "Select Stylist Manager [PERSON_NAME] [PERSON_NAME] [PERSON_NAME]" at bounding box center [214, 382] width 97 height 23
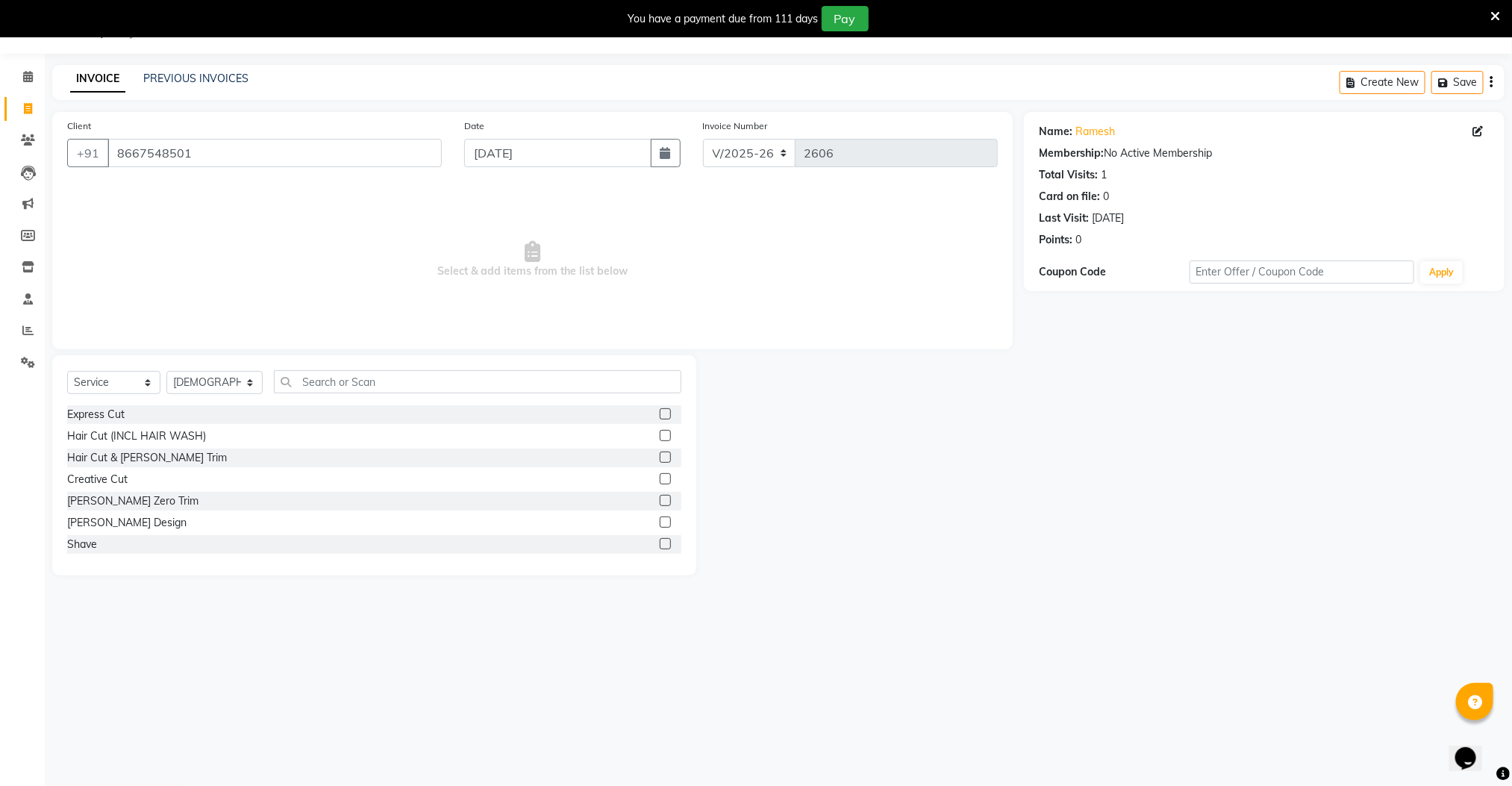
click at [659, 413] on label at bounding box center [665, 414] width 11 height 11
click at [659, 413] on input "checkbox" at bounding box center [664, 415] width 10 height 10
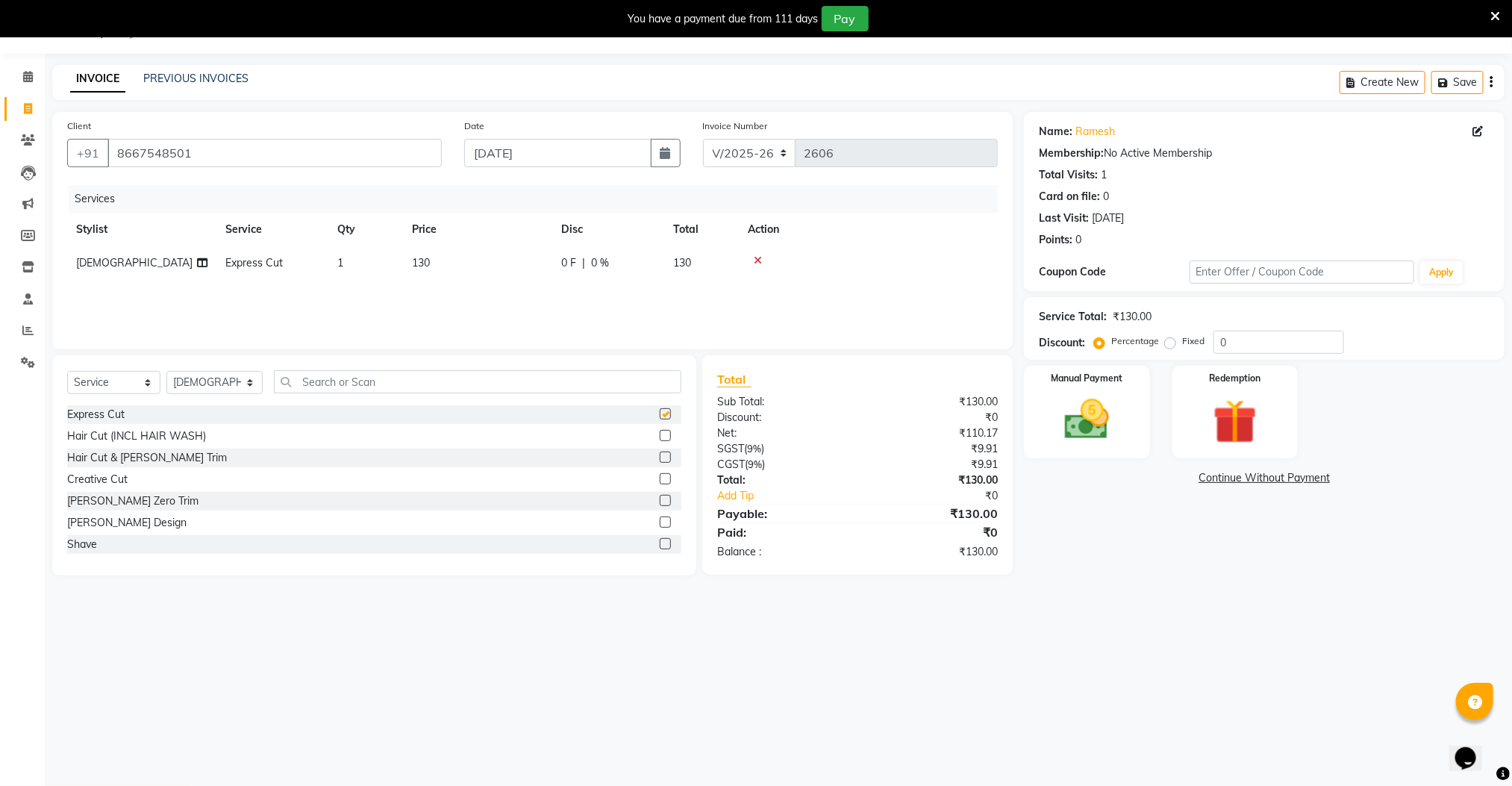
checkbox input "false"
click at [1084, 435] on img at bounding box center [1086, 420] width 75 height 53
click at [1178, 481] on span "CASH" at bounding box center [1177, 479] width 32 height 18
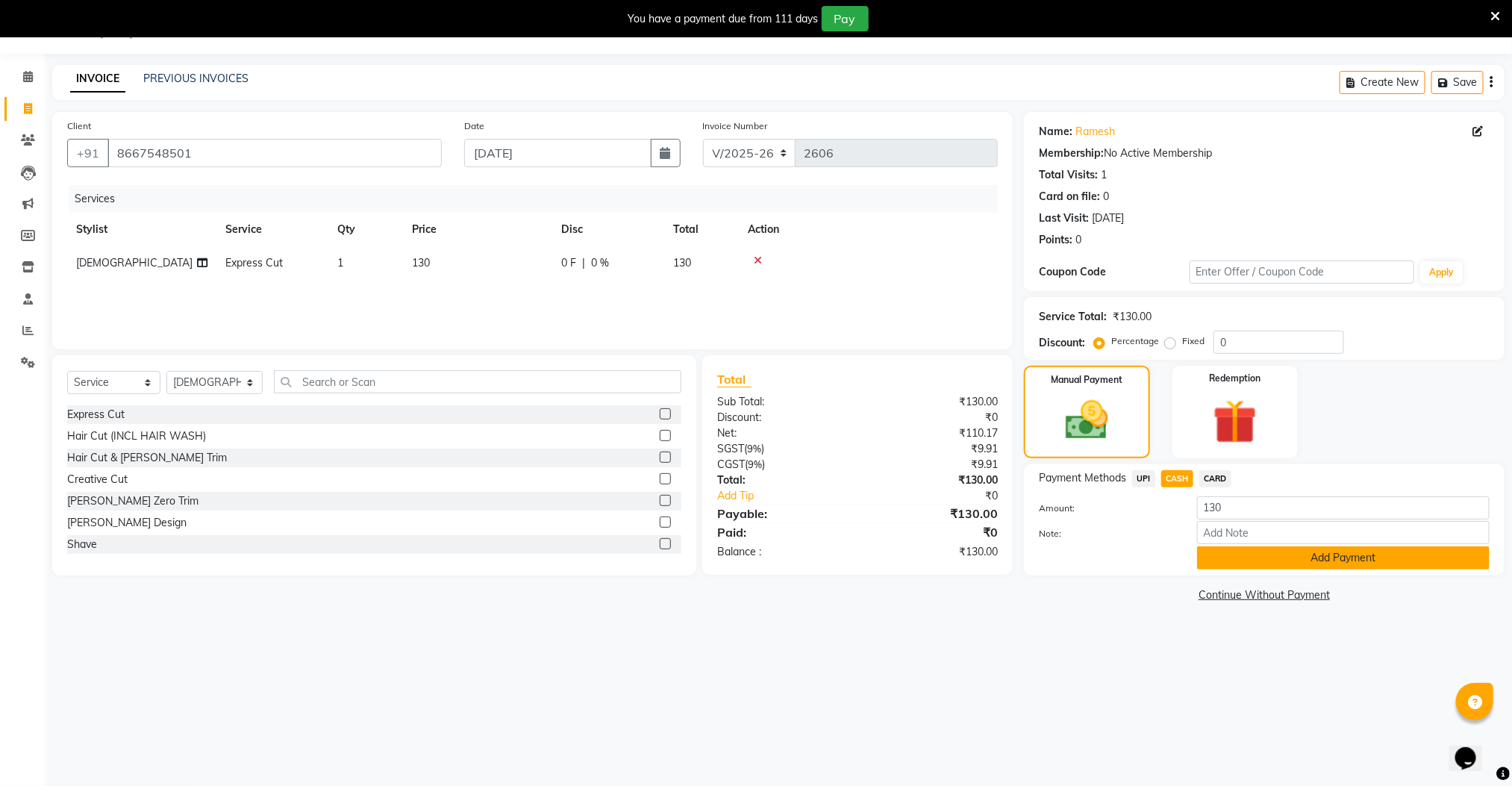
click at [1215, 556] on button "Add Payment" at bounding box center [1343, 558] width 292 height 23
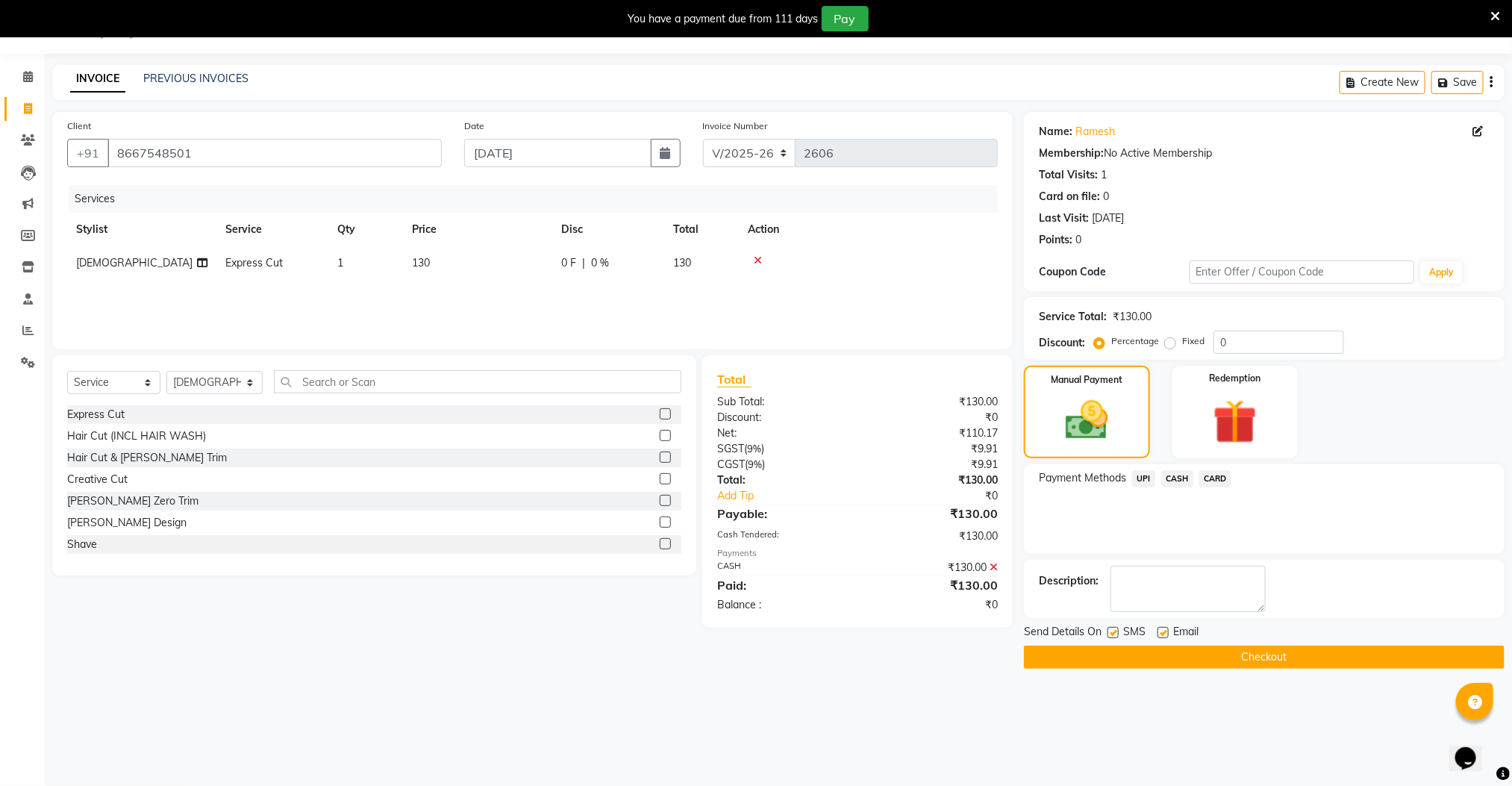
click at [1229, 656] on button "Checkout" at bounding box center [1264, 657] width 480 height 23
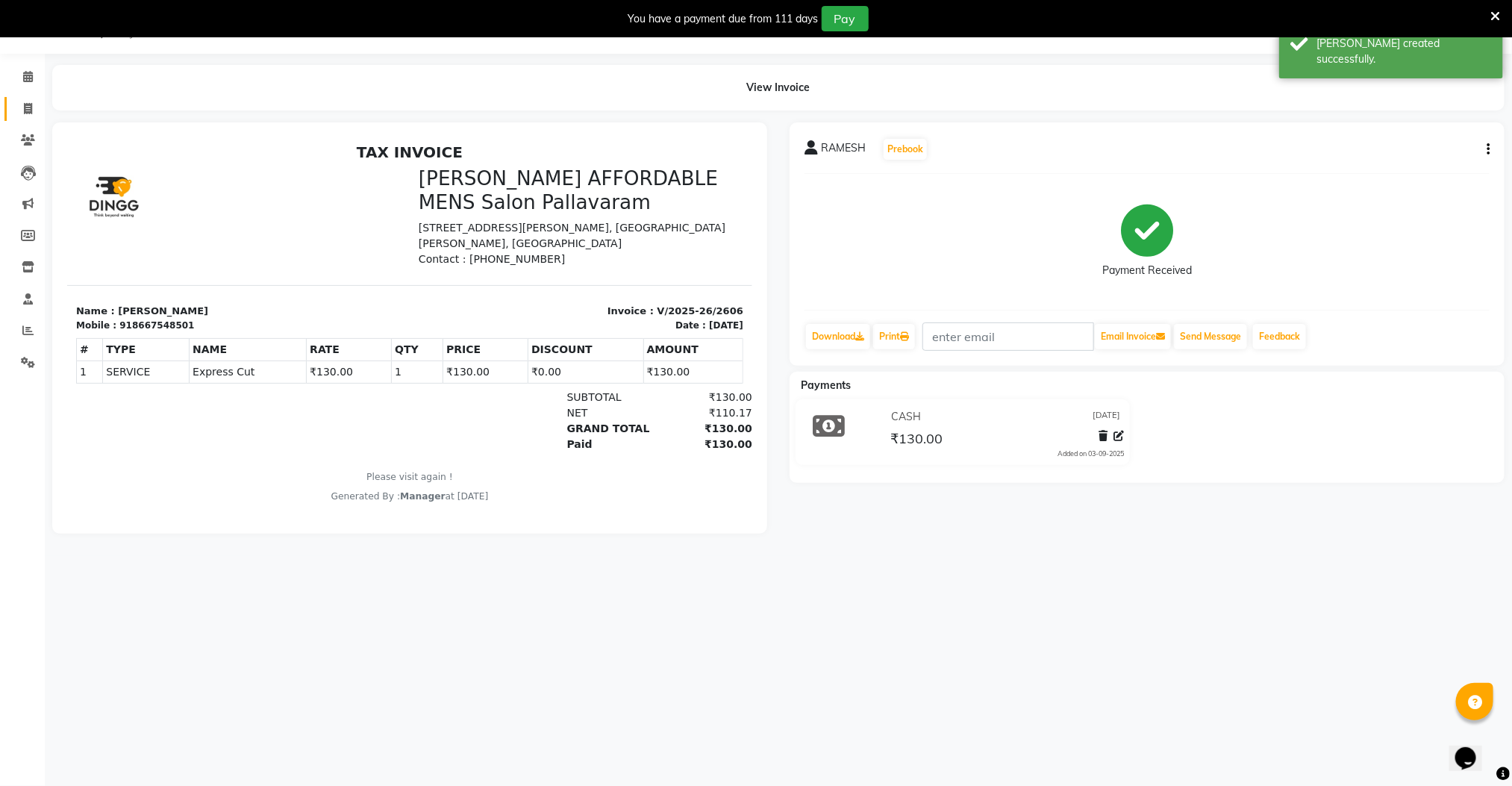
click at [24, 107] on icon at bounding box center [27, 108] width 8 height 11
select select "8211"
select select "service"
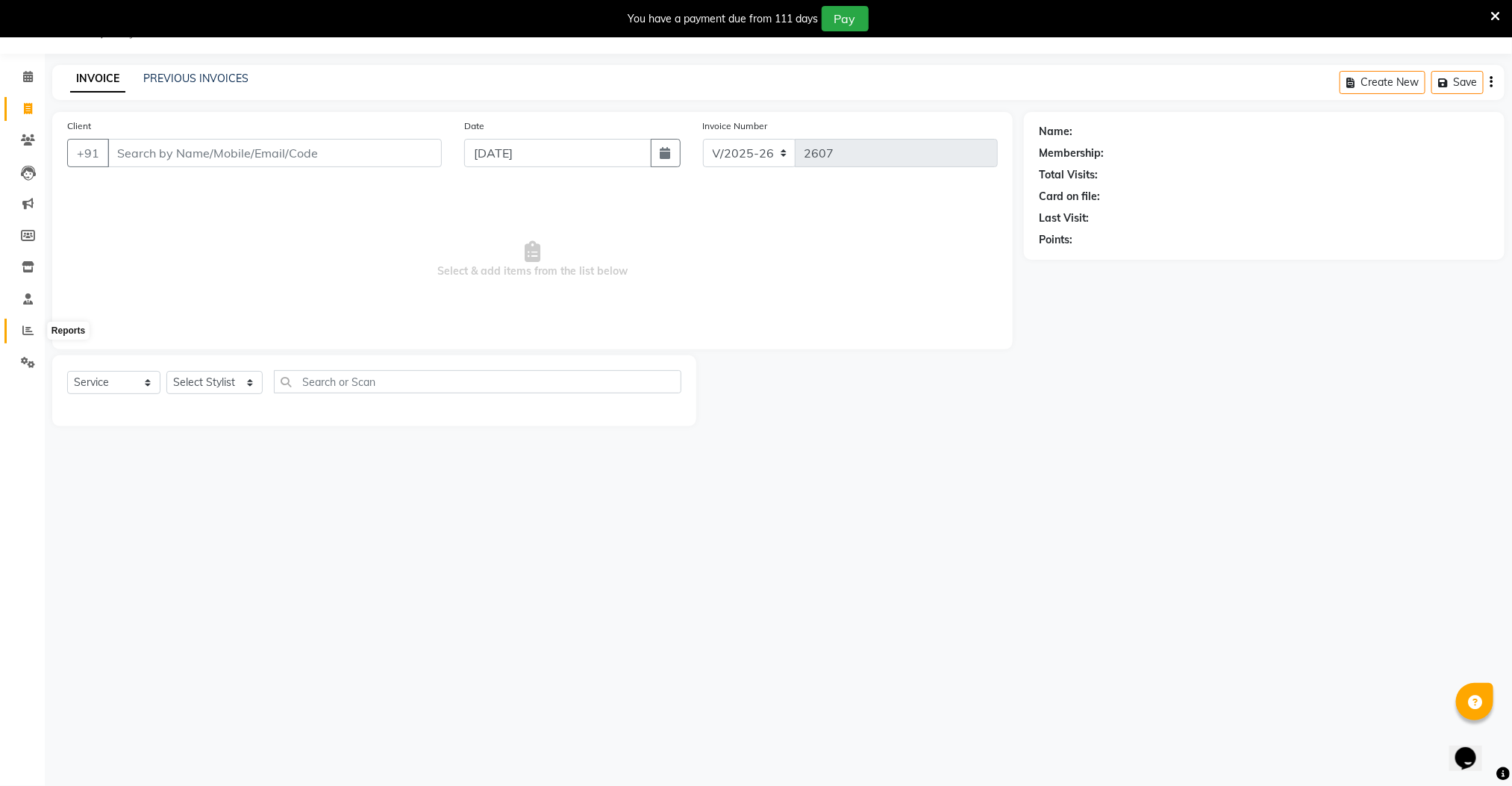
click at [27, 332] on icon at bounding box center [27, 330] width 11 height 11
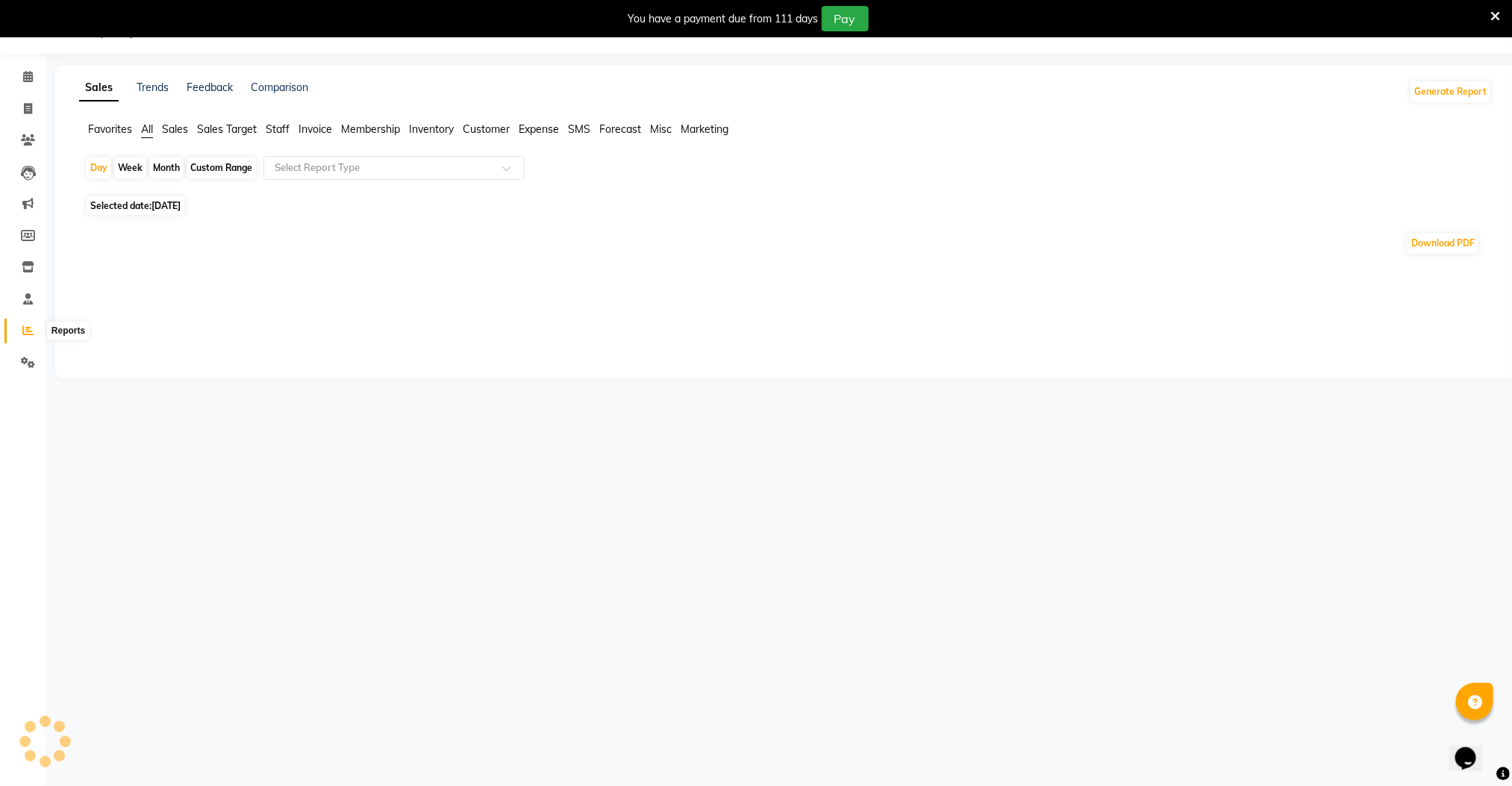
click at [29, 328] on icon at bounding box center [27, 330] width 11 height 11
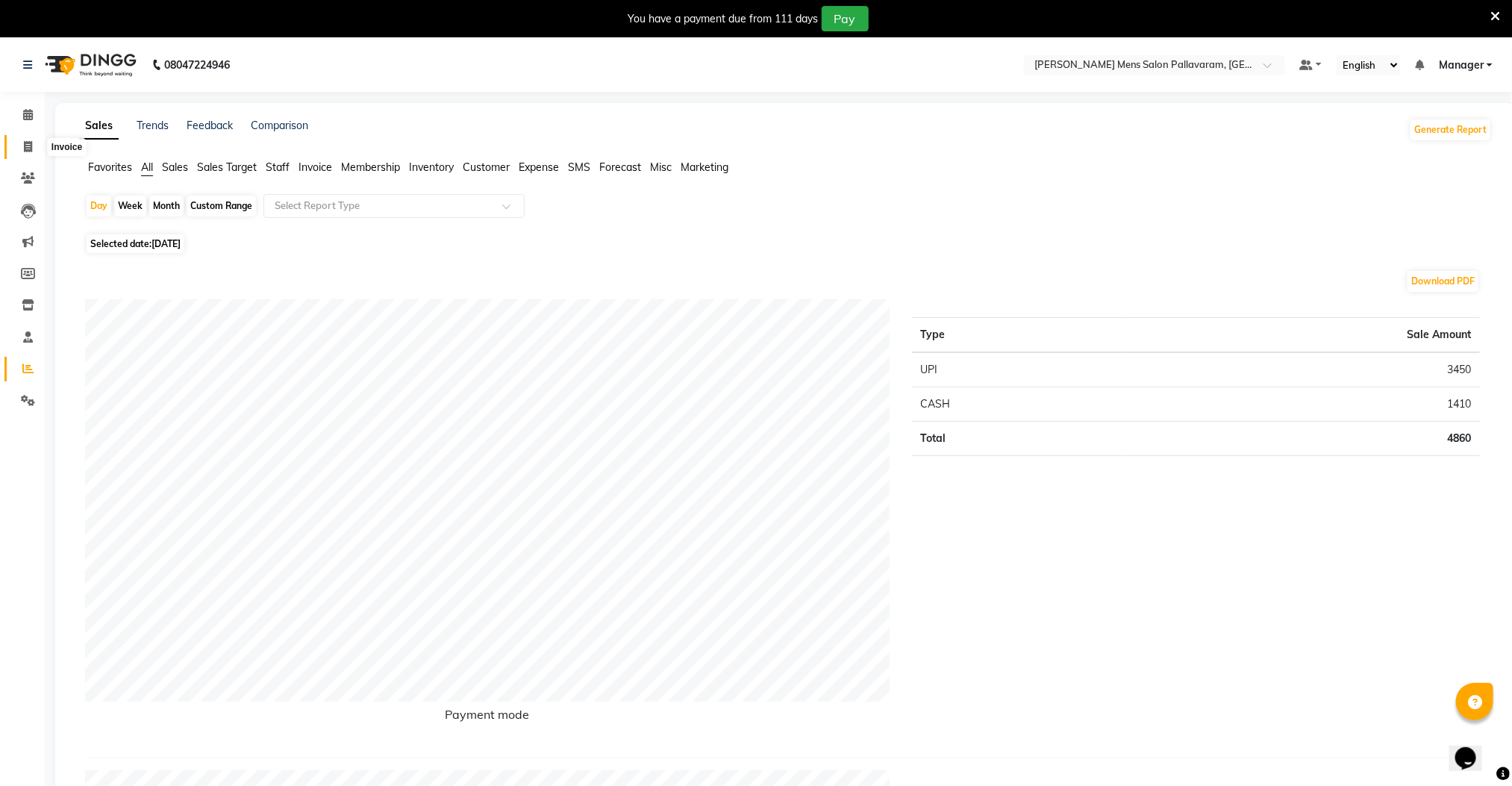
click at [33, 148] on span at bounding box center [28, 148] width 26 height 18
select select "service"
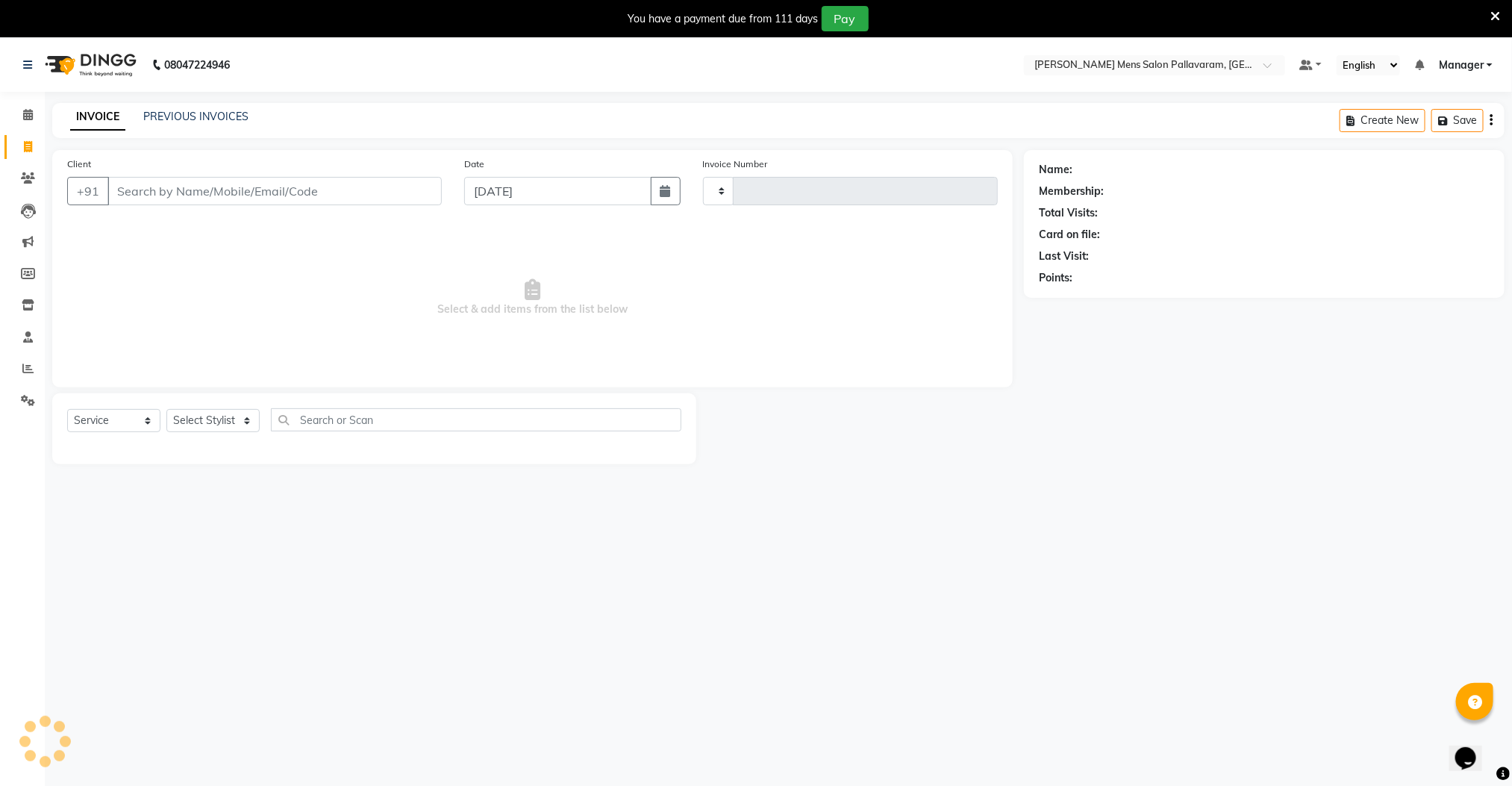
scroll to position [38, 0]
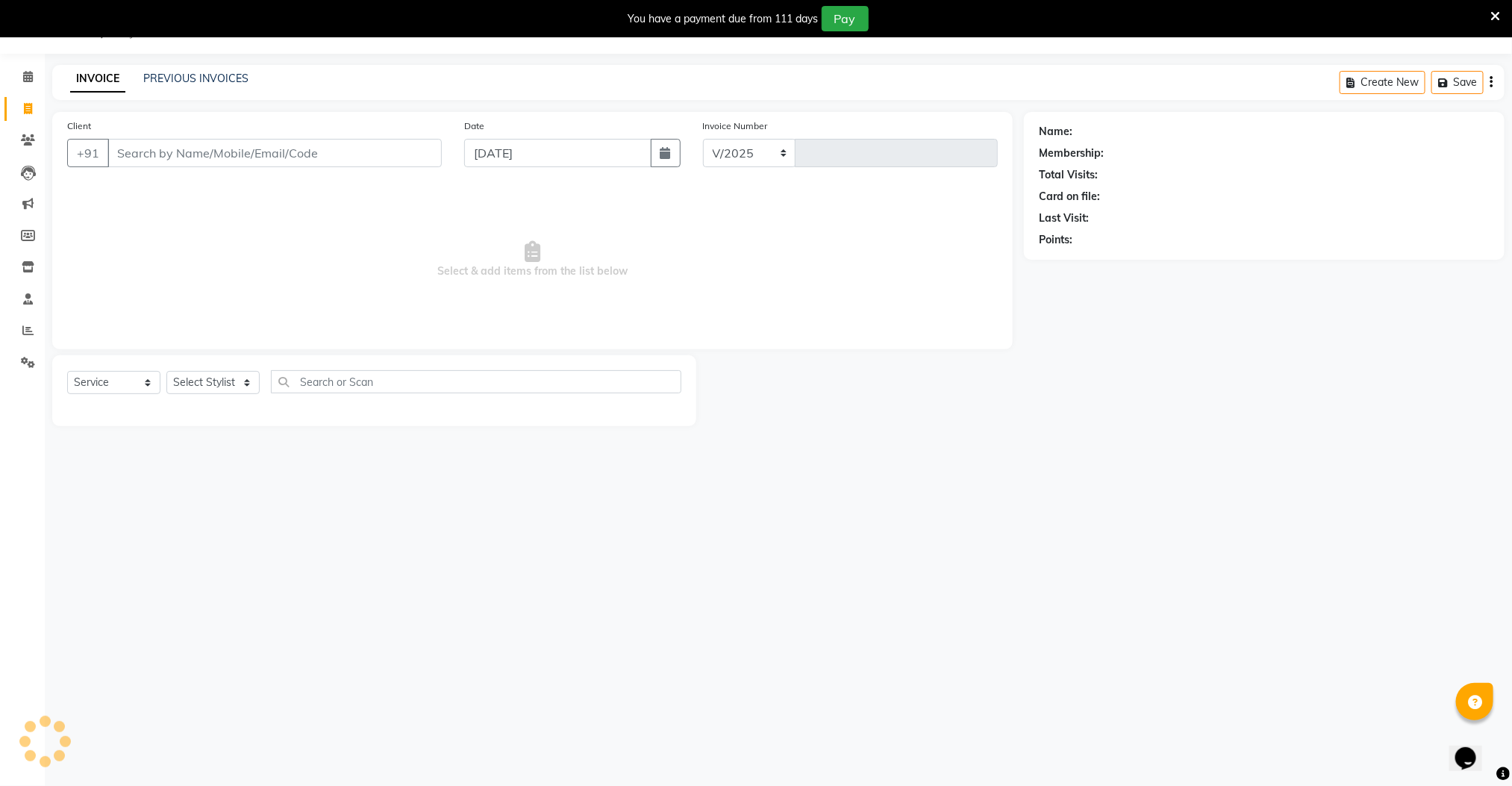
select select "8211"
type input "2607"
click at [160, 162] on input "Client" at bounding box center [274, 153] width 335 height 28
click at [208, 156] on input "Client" at bounding box center [274, 153] width 335 height 28
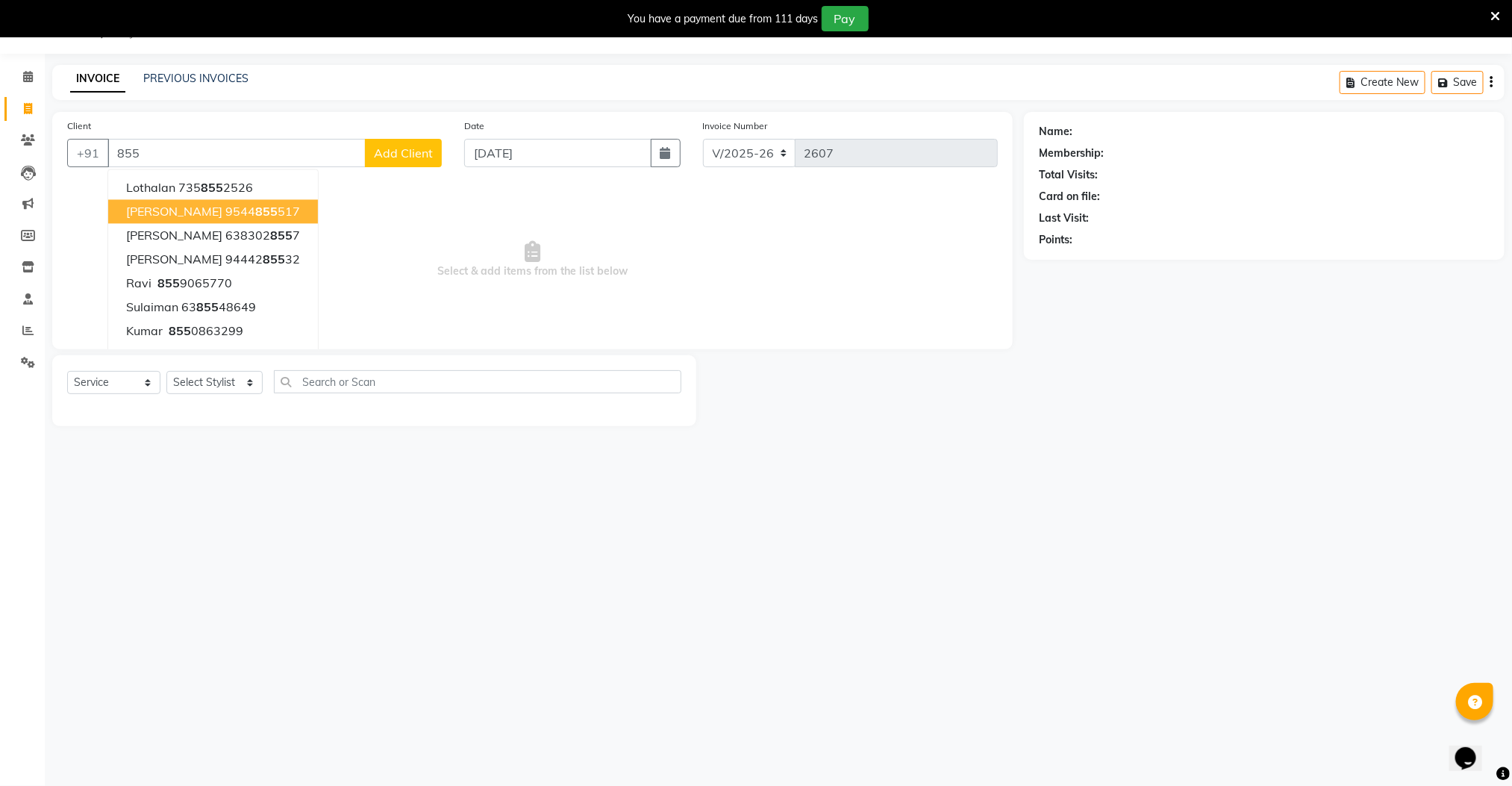
click at [226, 209] on ngb-highlight "9544 855 517" at bounding box center [263, 212] width 75 height 15
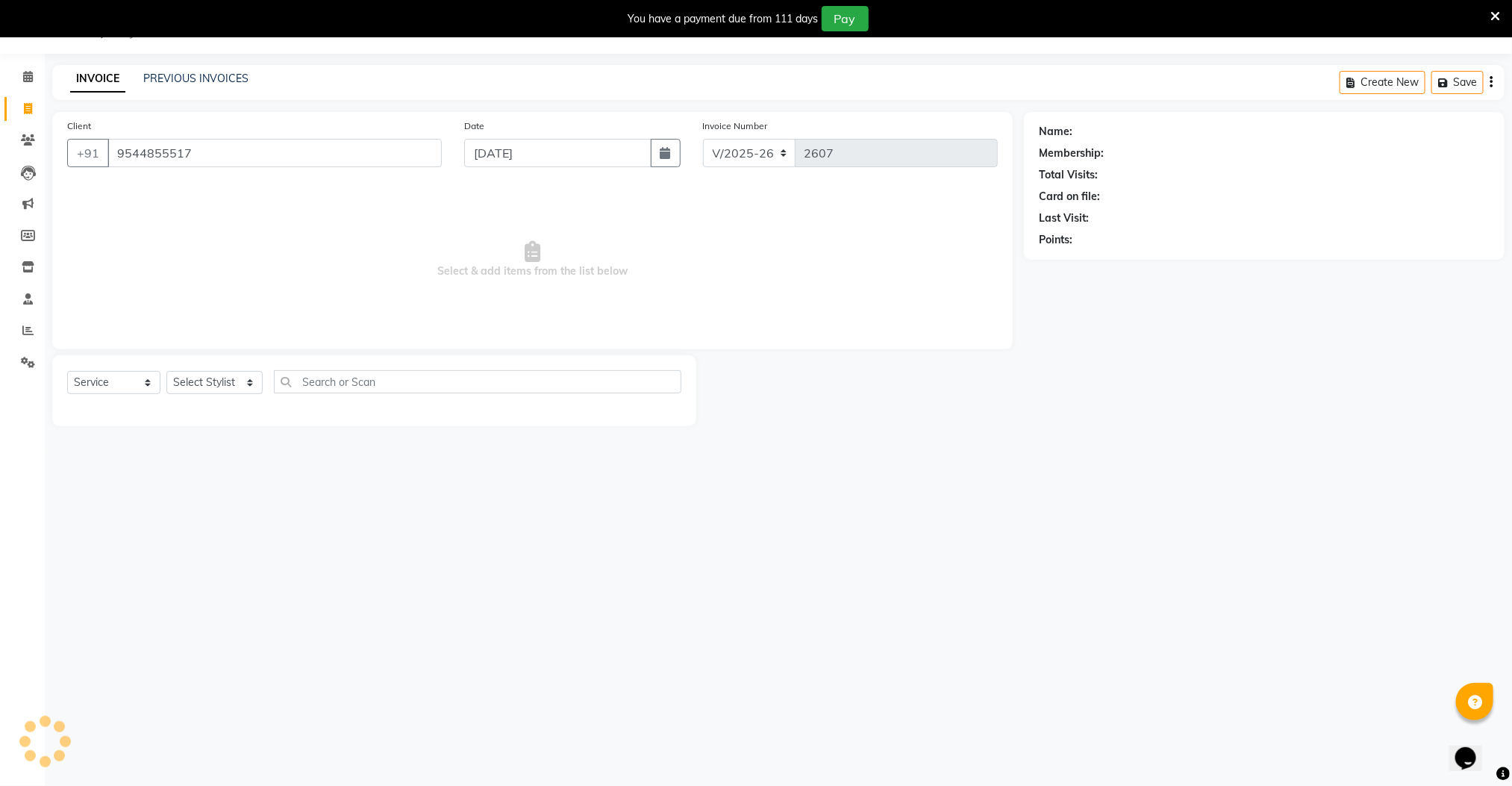
type input "9544855517"
click at [208, 384] on select "Select Stylist Manager [PERSON_NAME] [PERSON_NAME] [PERSON_NAME]" at bounding box center [214, 382] width 97 height 23
select select "78843"
click at [166, 371] on select "Select Stylist Manager [PERSON_NAME] [PERSON_NAME] [PERSON_NAME]" at bounding box center [214, 382] width 97 height 23
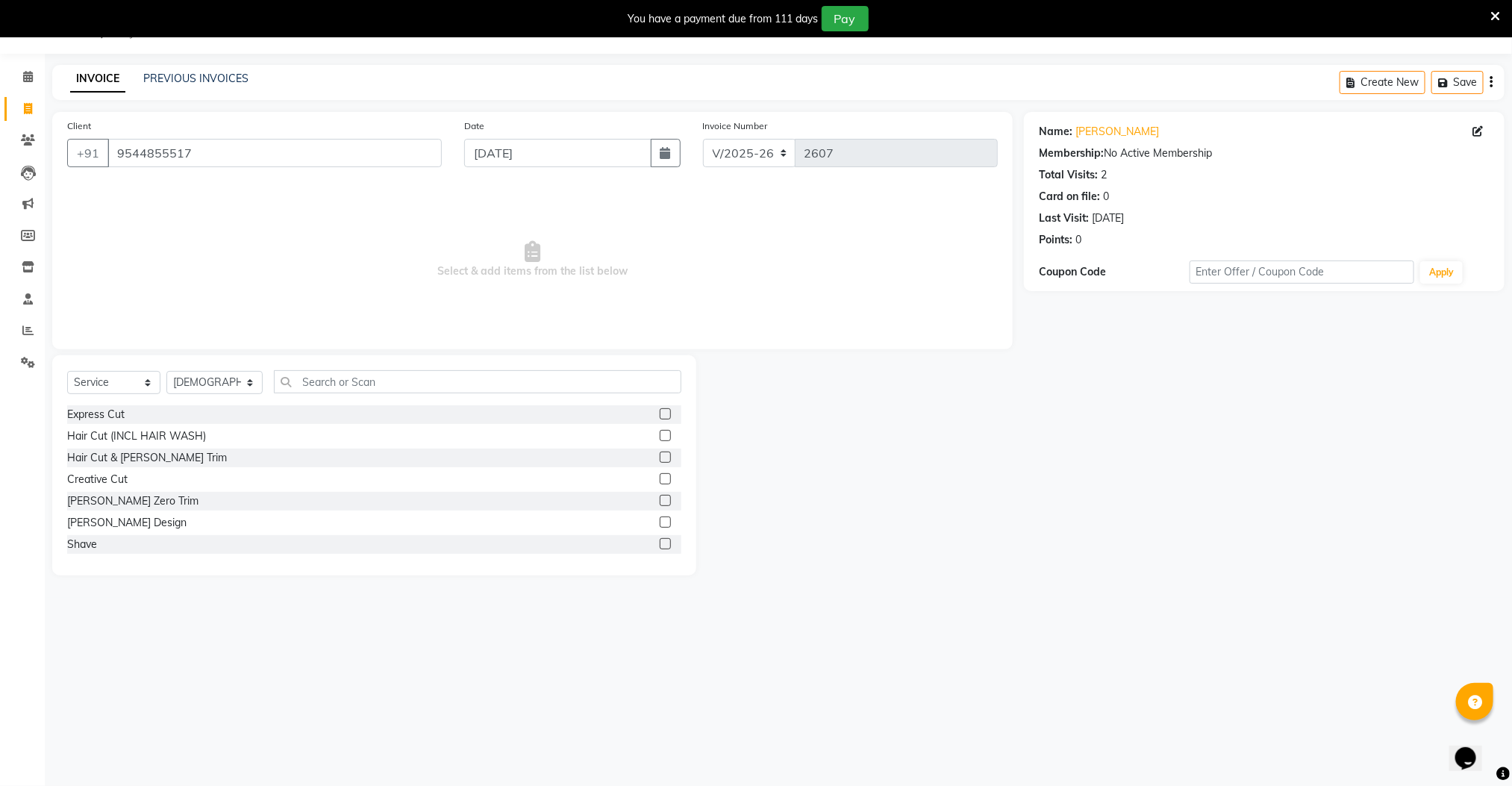
click at [659, 417] on label at bounding box center [665, 414] width 11 height 11
click at [659, 417] on input "checkbox" at bounding box center [664, 415] width 10 height 10
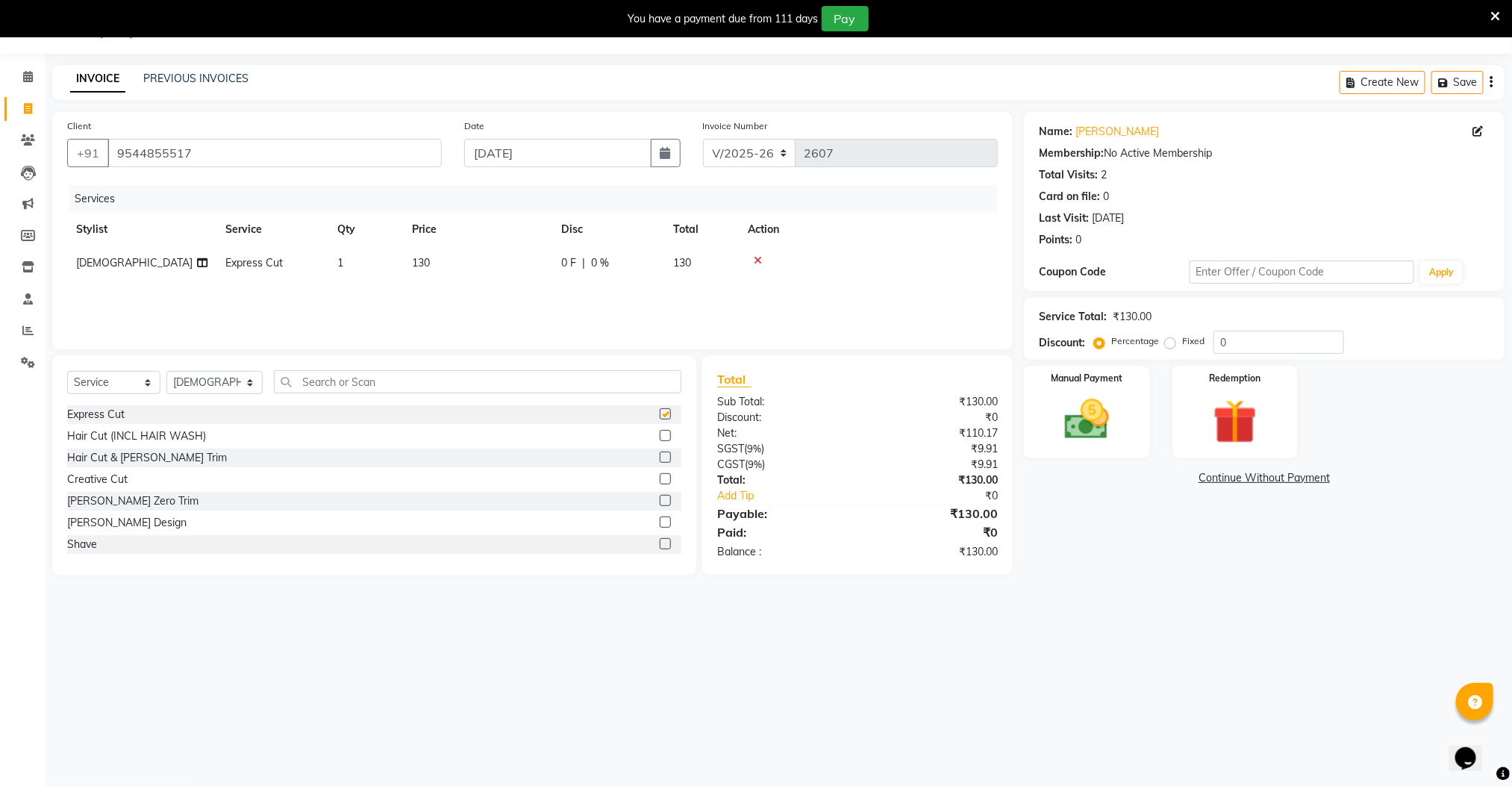
checkbox input "false"
click at [1072, 429] on img at bounding box center [1086, 421] width 75 height 53
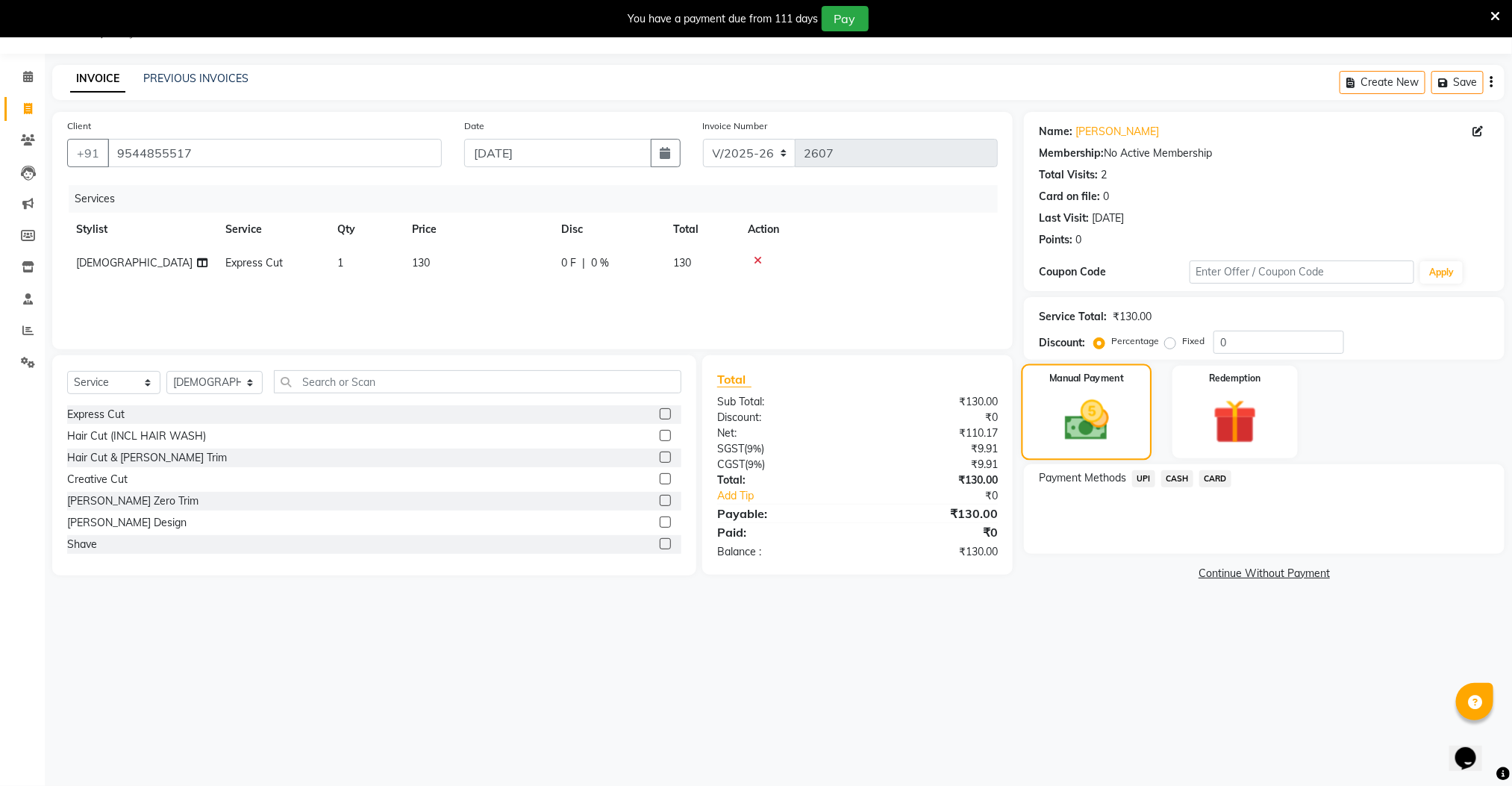
click at [1079, 435] on img at bounding box center [1086, 421] width 72 height 52
click at [1177, 480] on span "CASH" at bounding box center [1177, 479] width 32 height 18
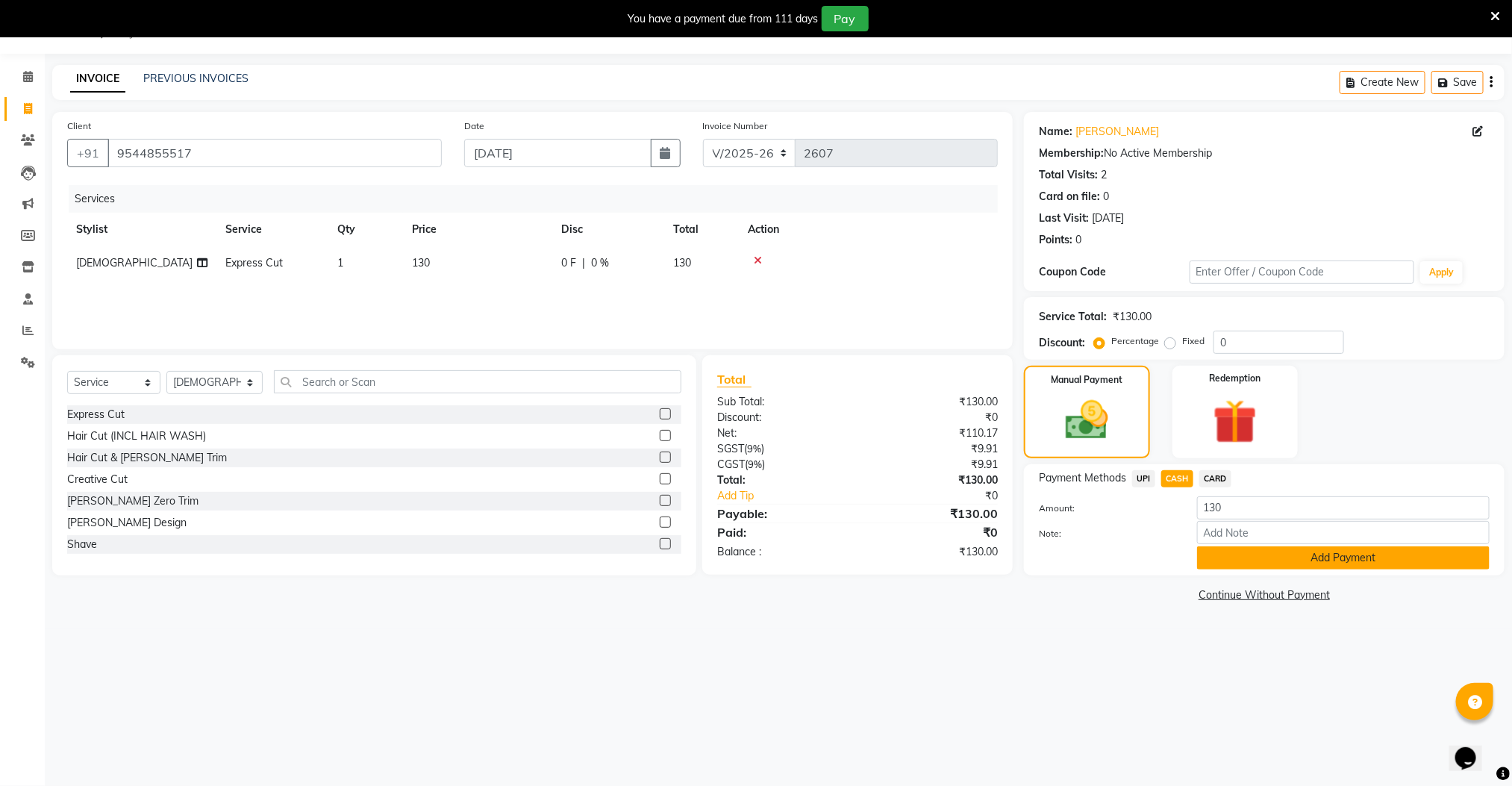
click at [1228, 563] on button "Add Payment" at bounding box center [1343, 558] width 292 height 23
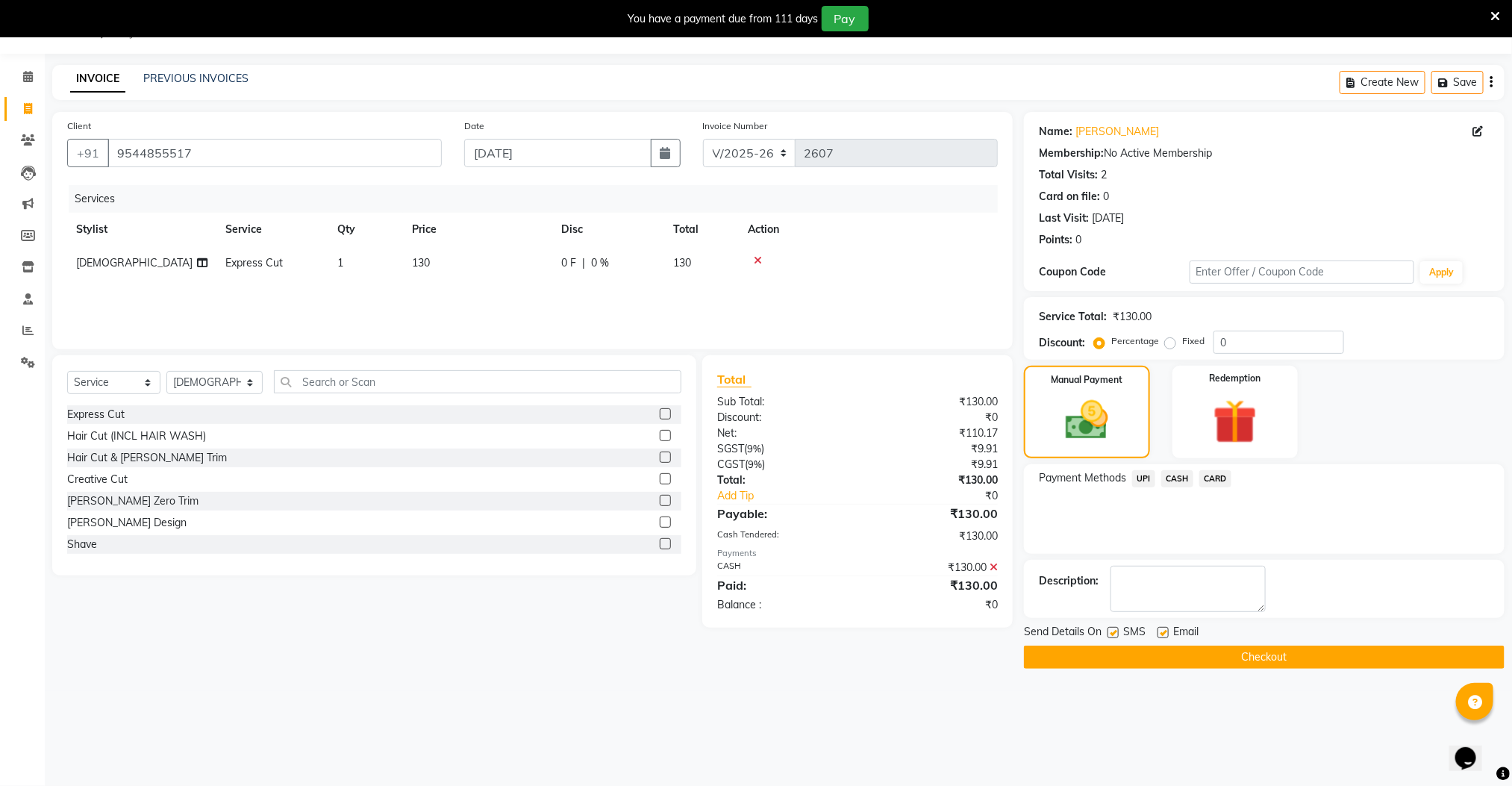
click at [1228, 666] on button "Checkout" at bounding box center [1264, 657] width 480 height 23
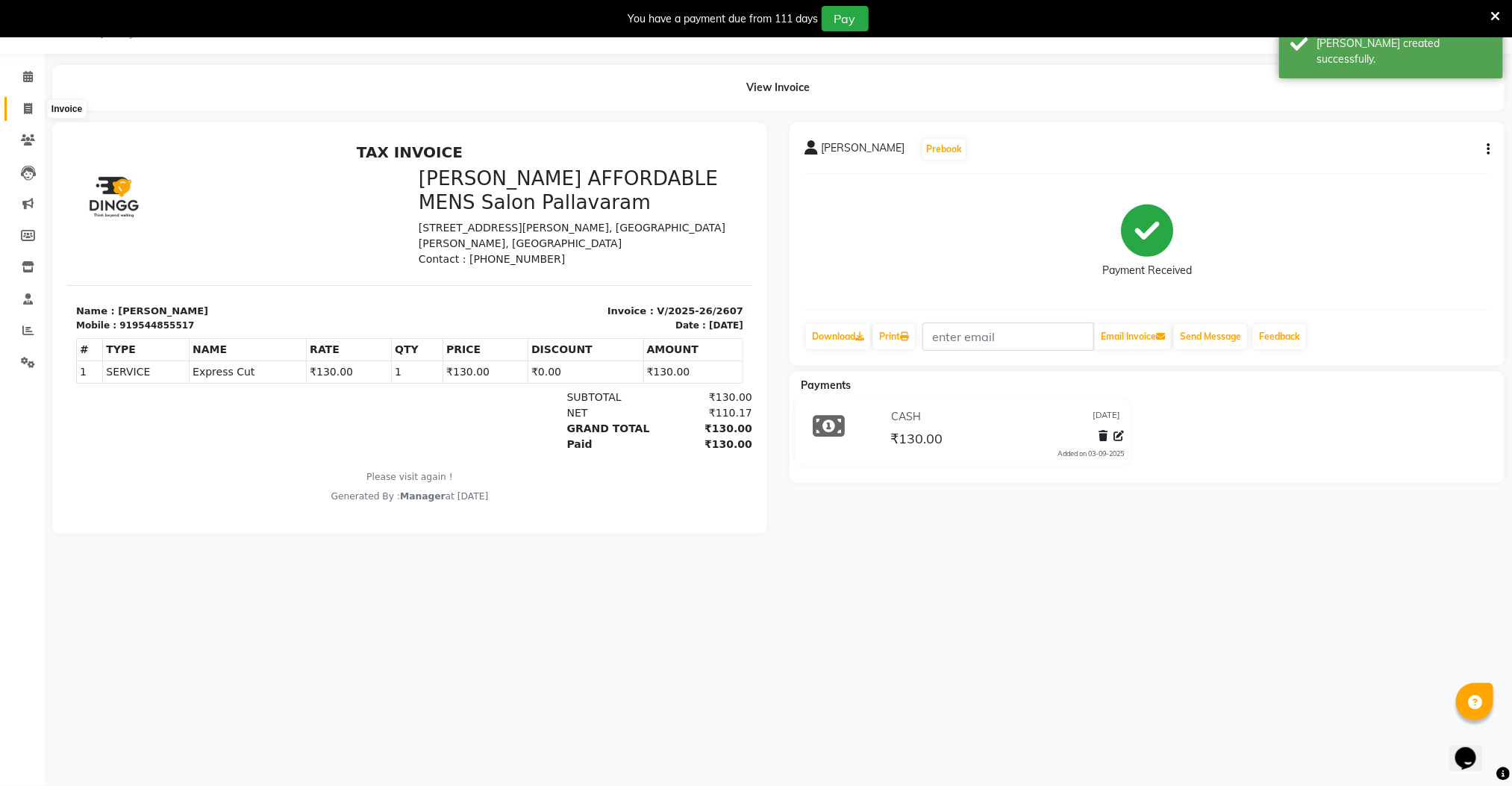
click at [27, 107] on icon at bounding box center [27, 108] width 8 height 11
select select "service"
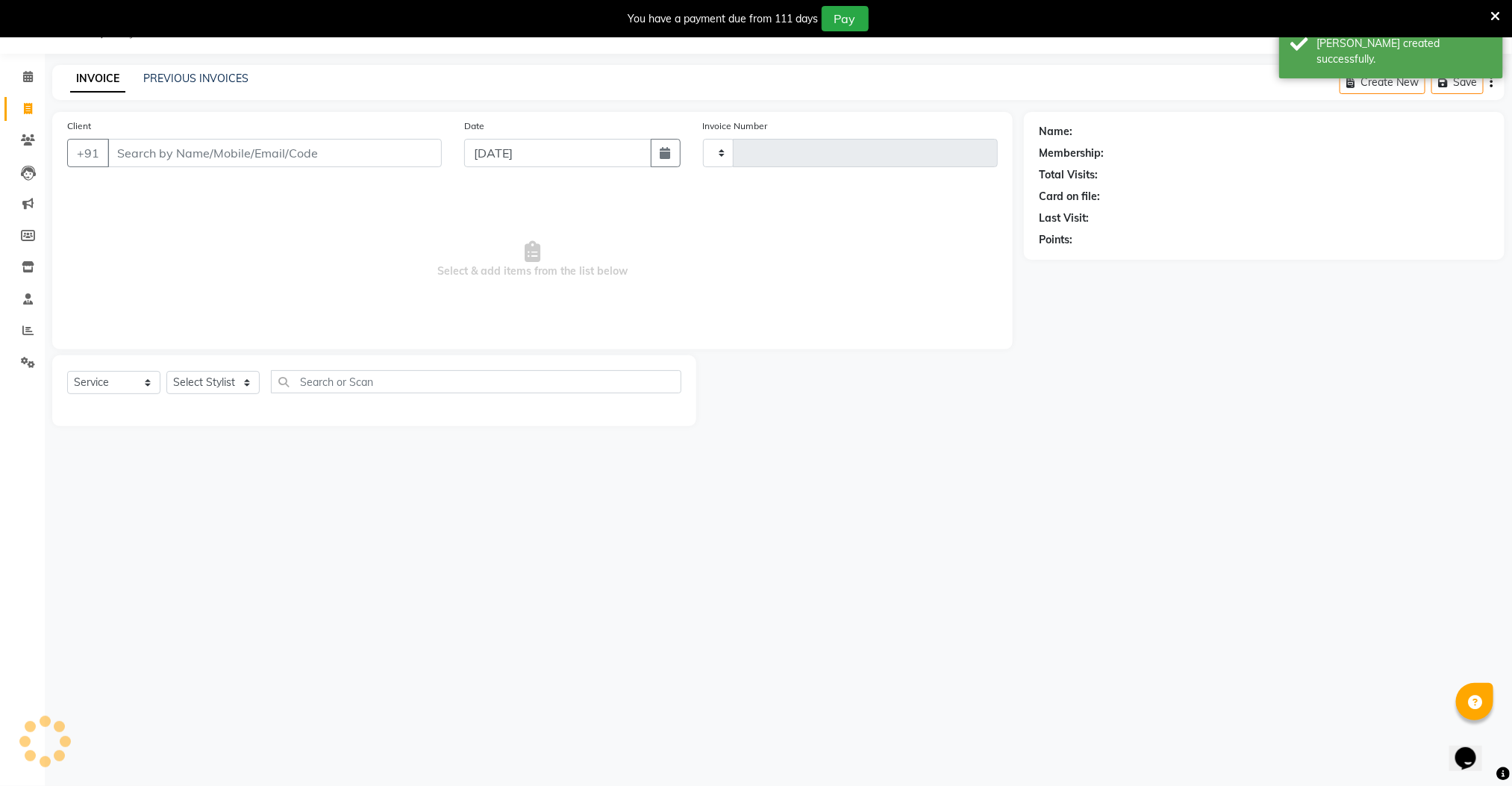
type input "2608"
select select "8211"
click at [162, 162] on input "Client" at bounding box center [274, 153] width 335 height 28
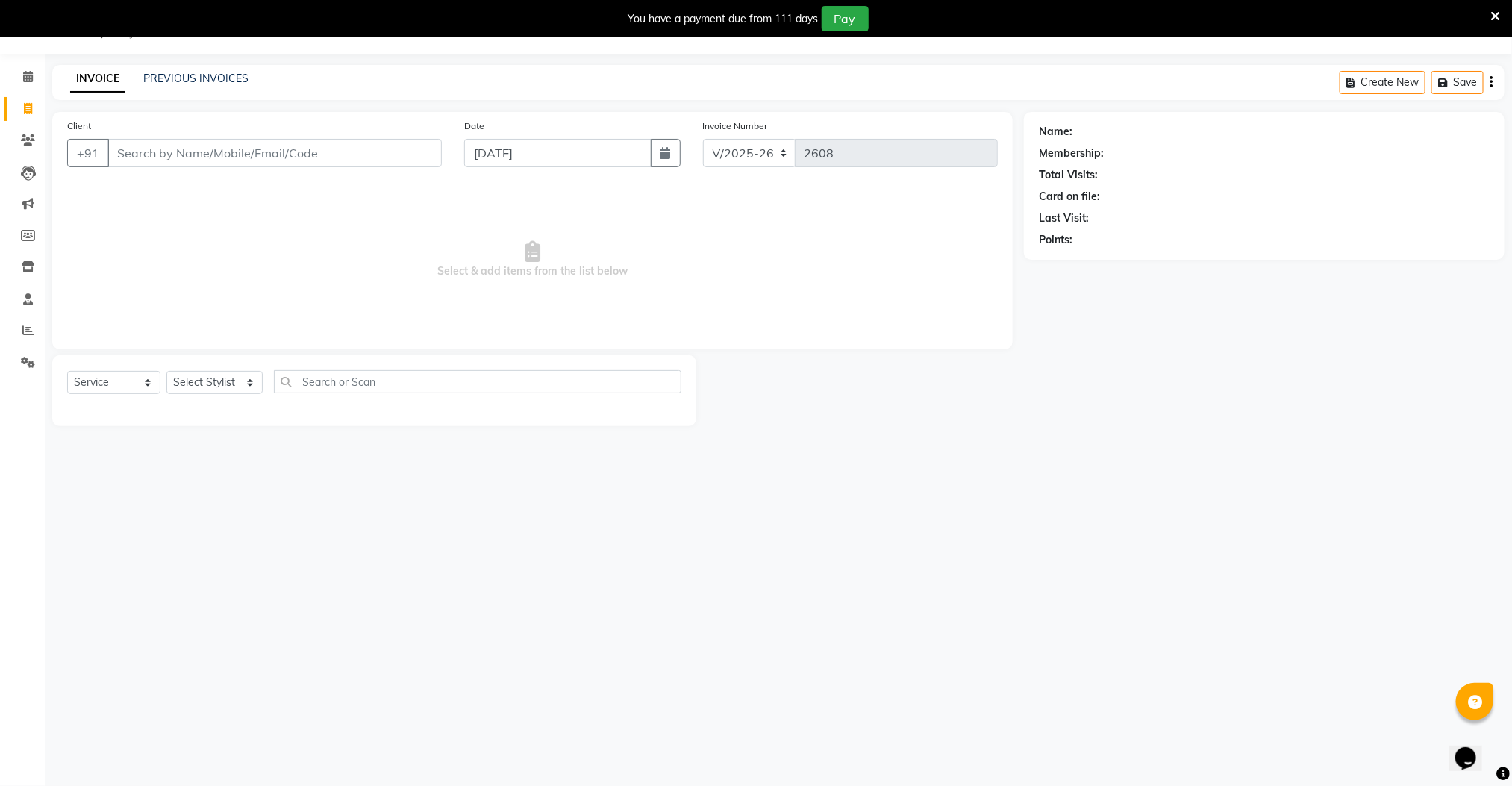
click at [716, 566] on div "08047224946 Select Location × [PERSON_NAME] Mens Salon Pallavaram, Pallavaram D…" at bounding box center [756, 393] width 1512 height 786
click at [30, 327] on icon at bounding box center [27, 330] width 11 height 11
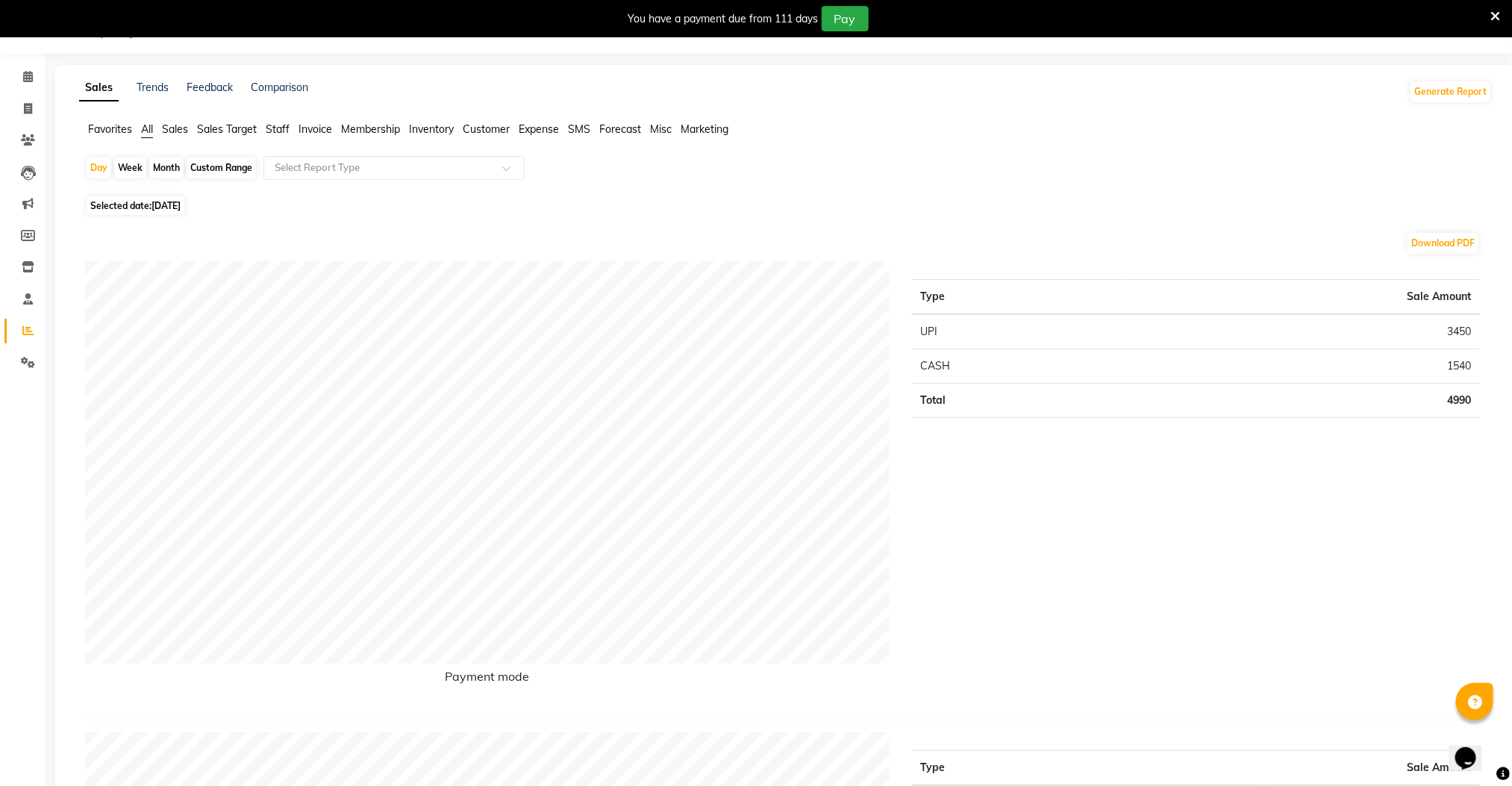
drag, startPoint x: 1081, startPoint y: 712, endPoint x: 1070, endPoint y: 701, distance: 15.6
click at [1081, 705] on div "Payment mode Type Sale Amount UPI 3450 CASH 1540 Total 4990" at bounding box center [782, 490] width 1394 height 459
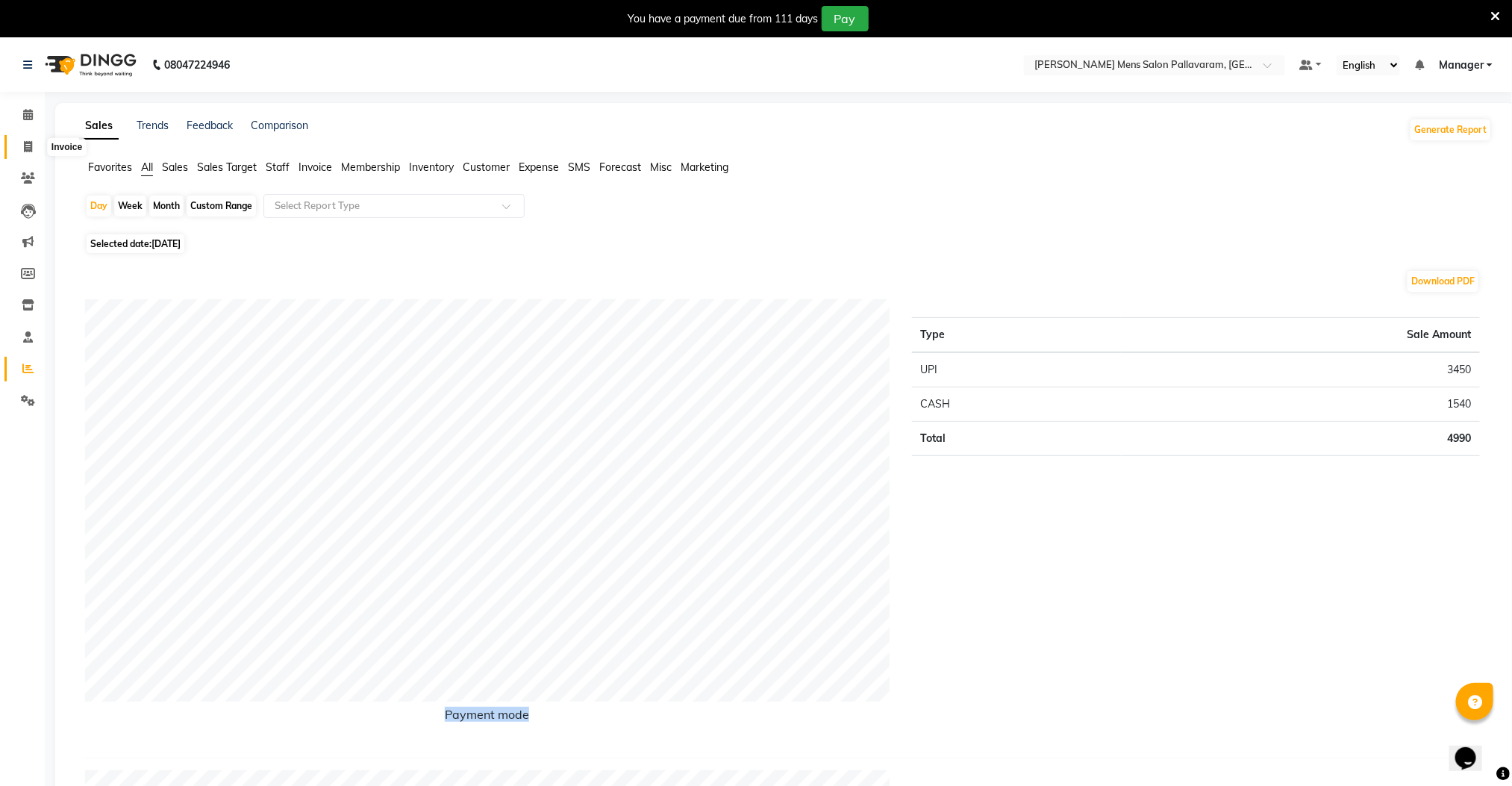
click at [22, 144] on span at bounding box center [28, 148] width 26 height 18
select select "service"
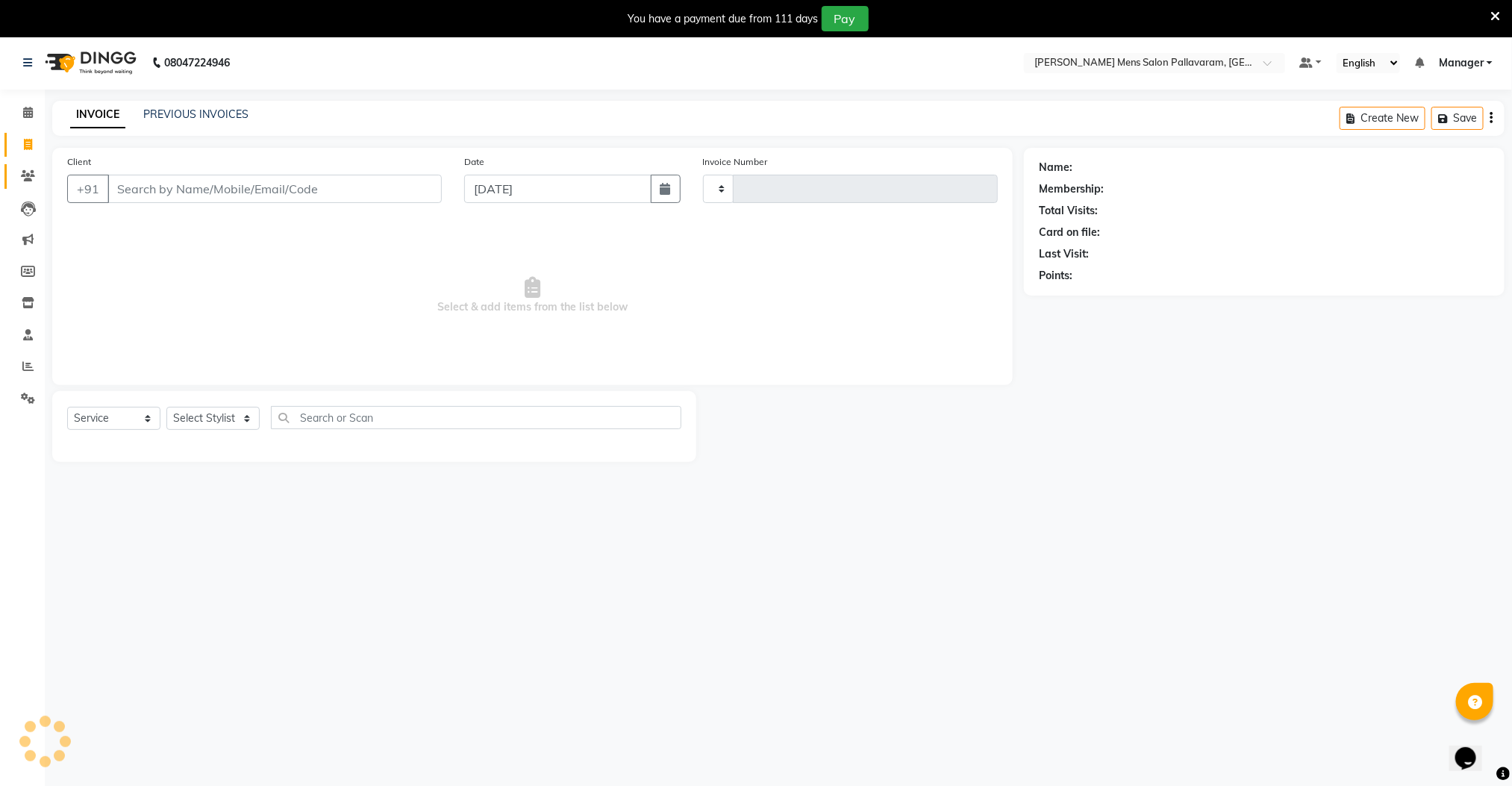
type input "2608"
select select "8211"
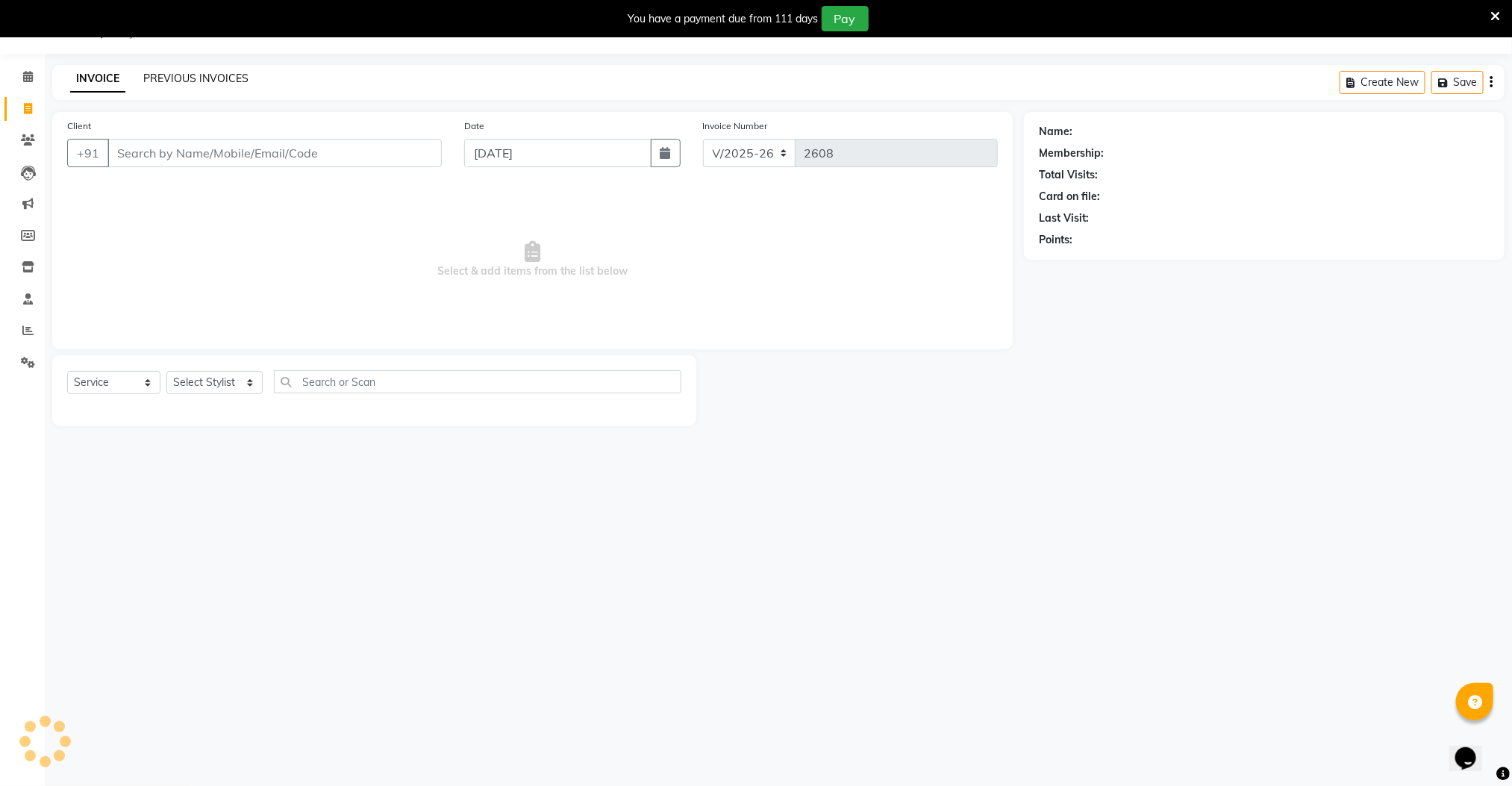
click at [199, 78] on link "PREVIOUS INVOICES" at bounding box center [196, 78] width 105 height 13
